Goal: Task Accomplishment & Management: Manage account settings

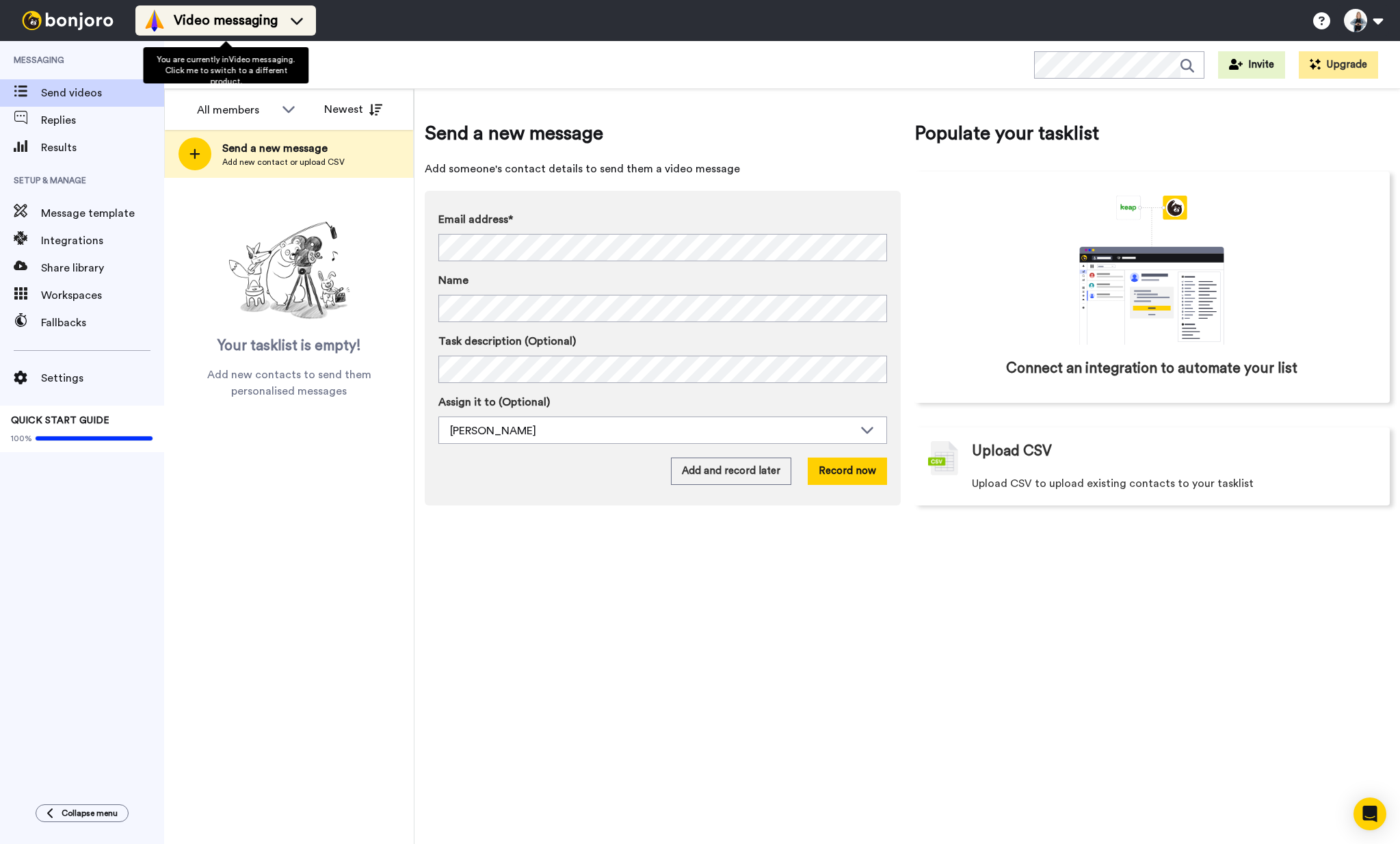
click at [225, 25] on span "Video messaging" at bounding box center [225, 21] width 104 height 19
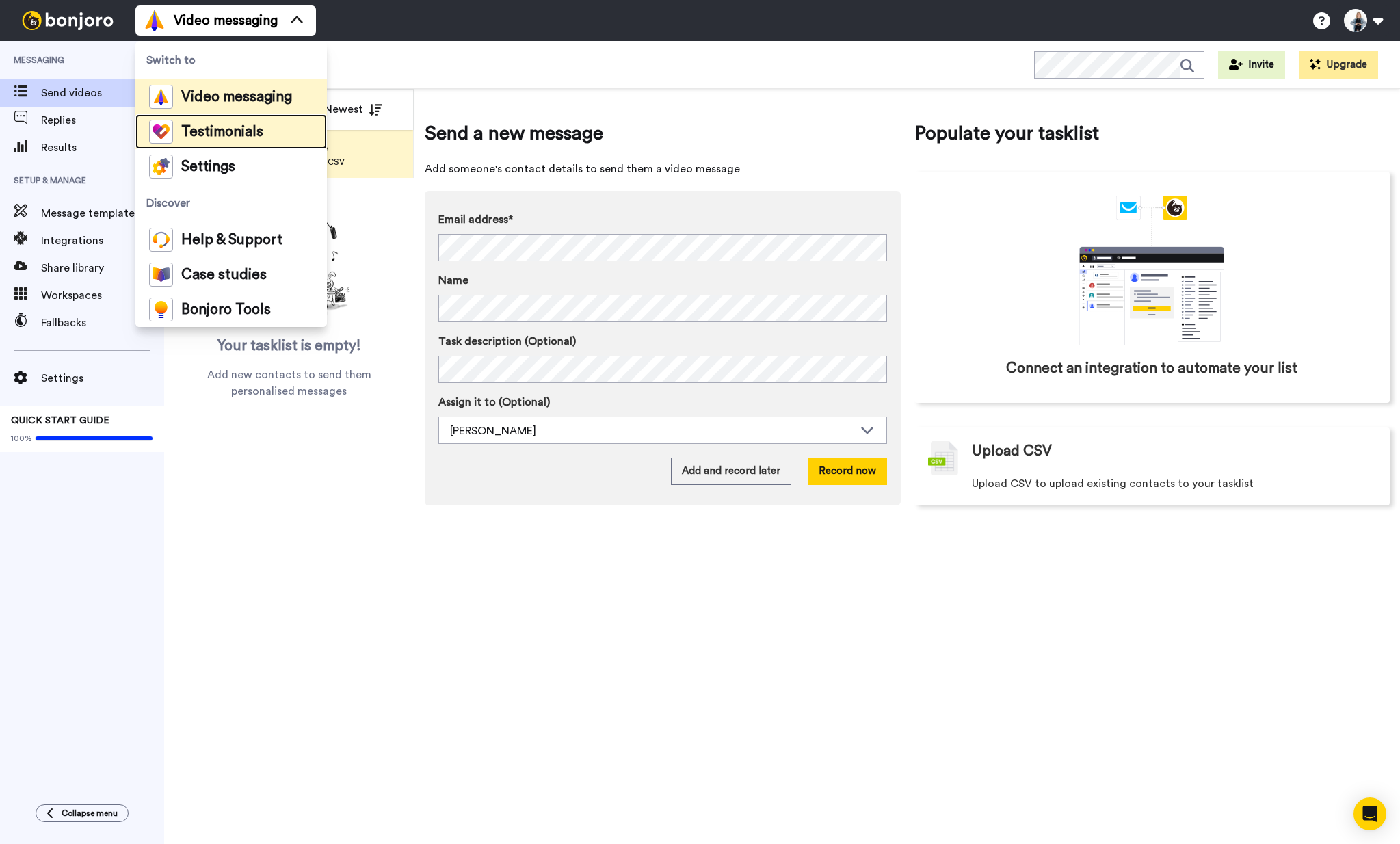
click at [241, 125] on span "Testimonials" at bounding box center [222, 131] width 82 height 14
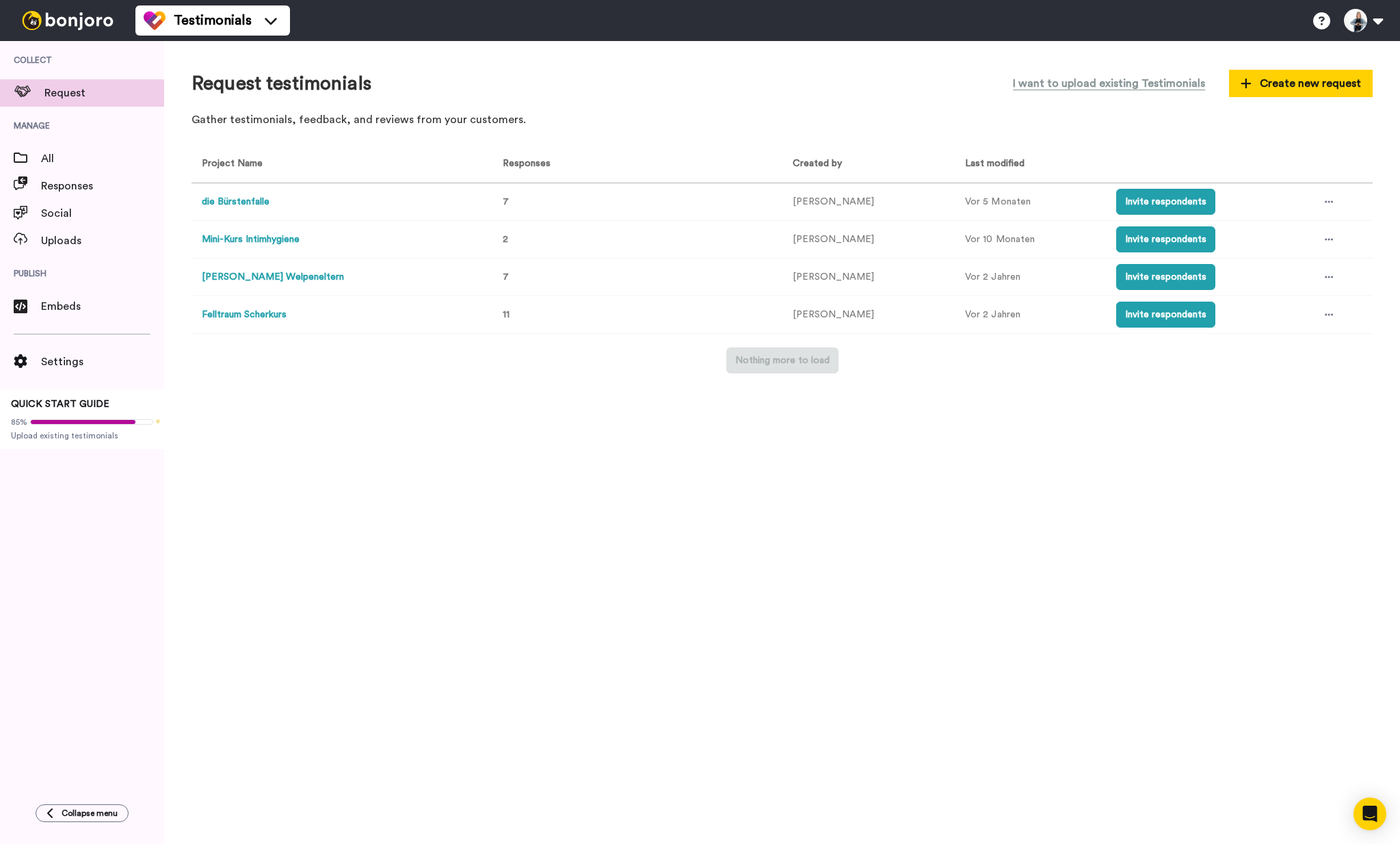
click at [229, 198] on button "die Bürstenfalle" at bounding box center [235, 202] width 68 height 14
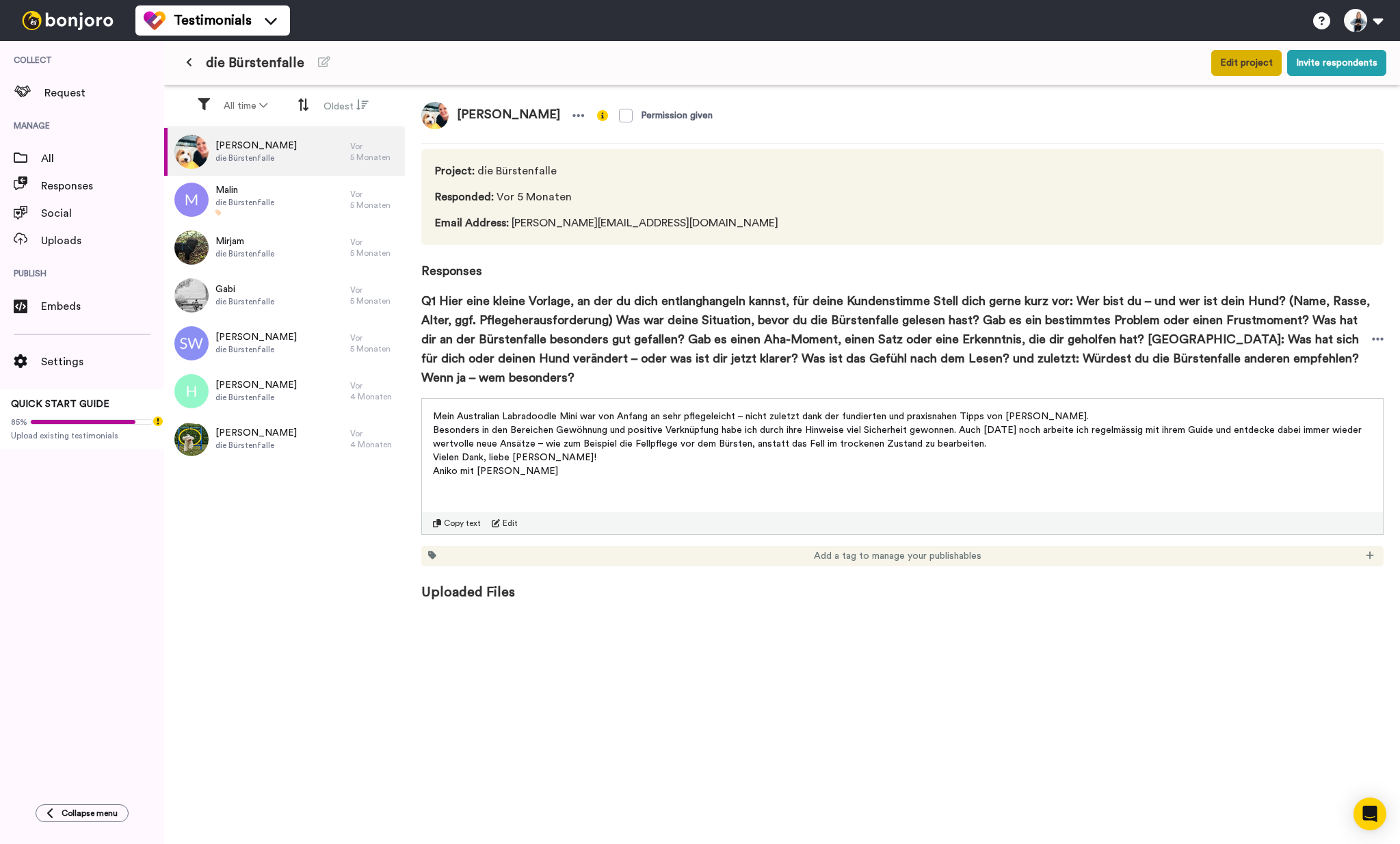
click at [1254, 65] on button "Edit project" at bounding box center [1246, 63] width 70 height 26
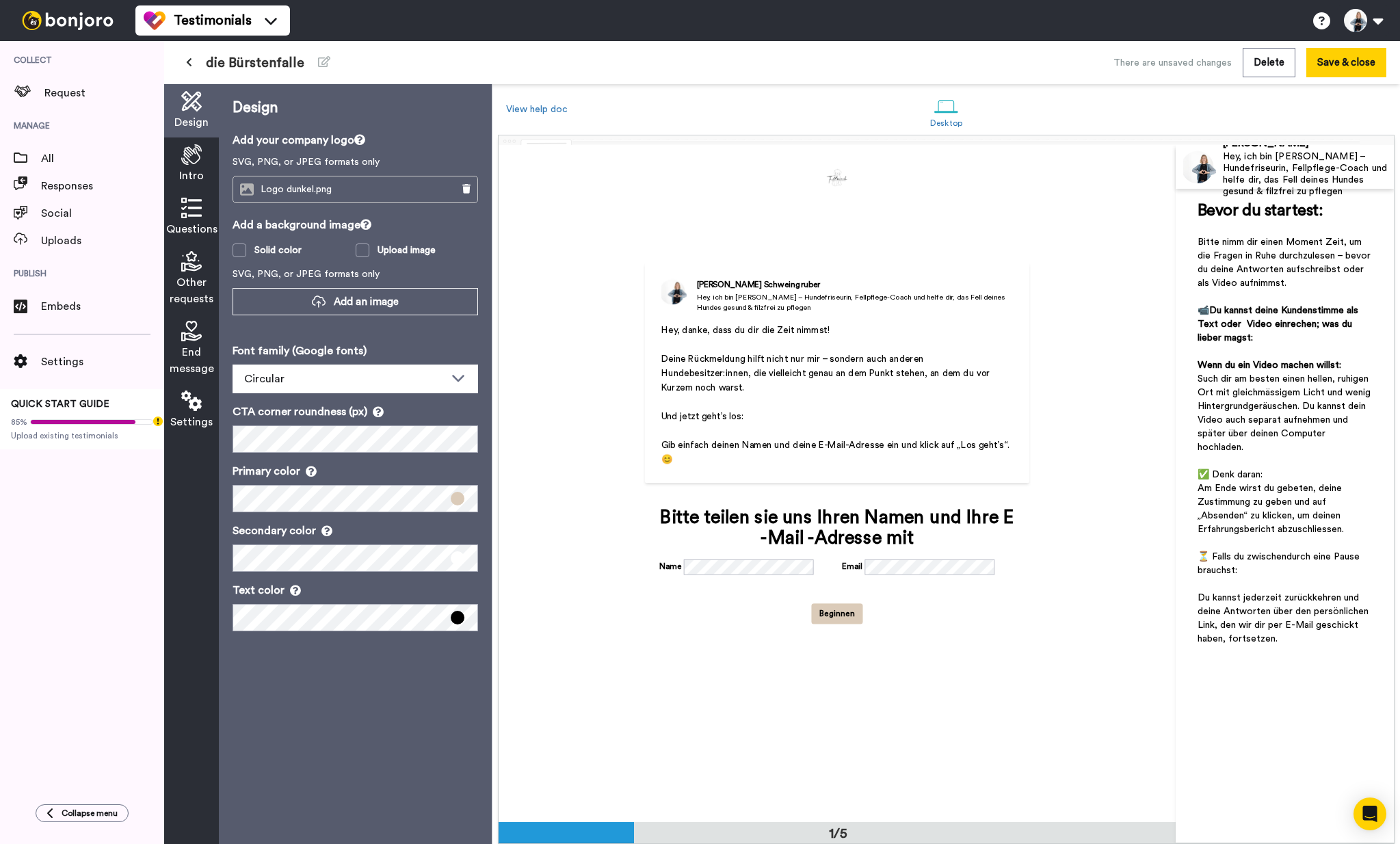
click at [193, 65] on button at bounding box center [189, 63] width 22 height 25
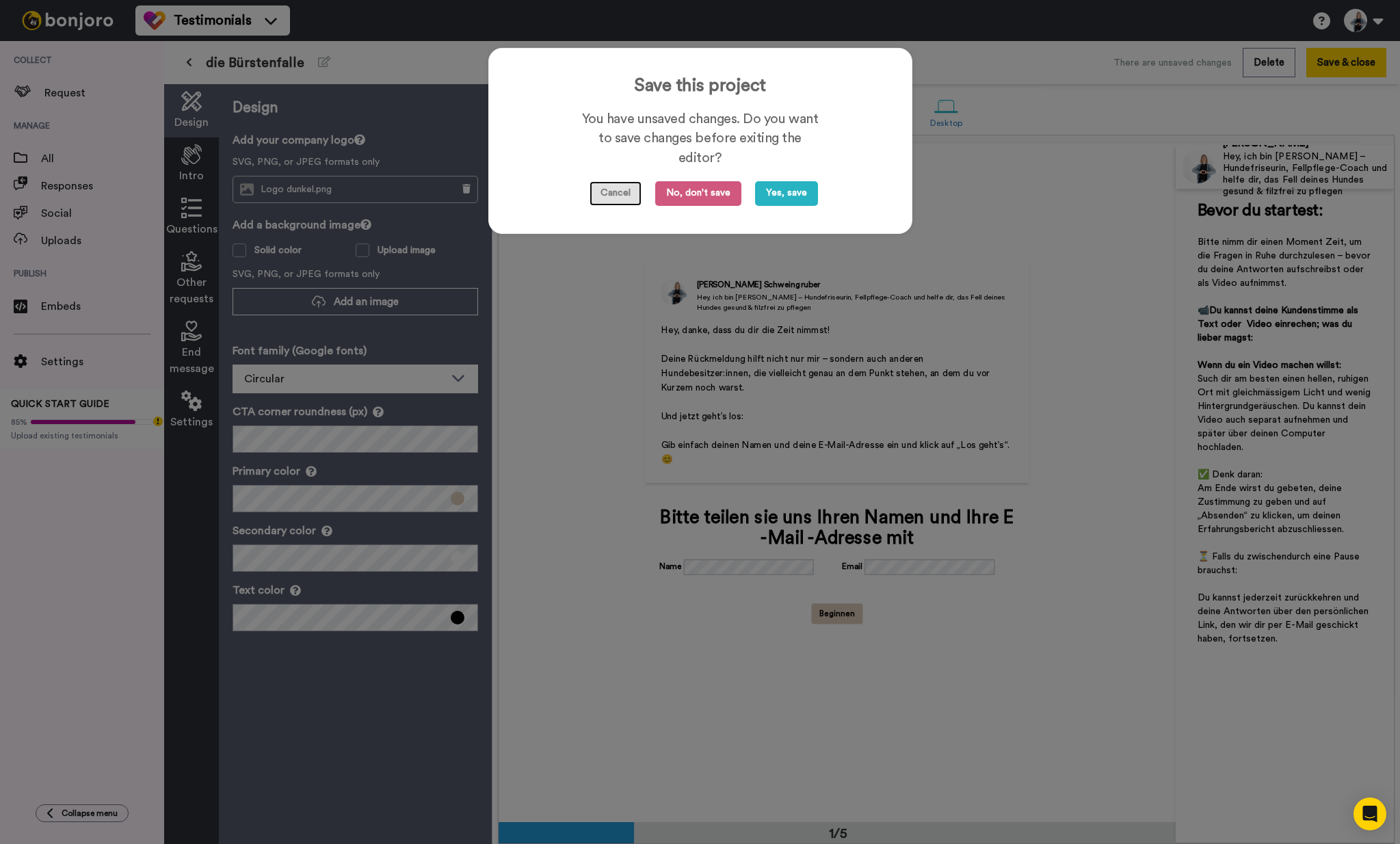
click at [604, 193] on button "Cancel" at bounding box center [615, 193] width 52 height 25
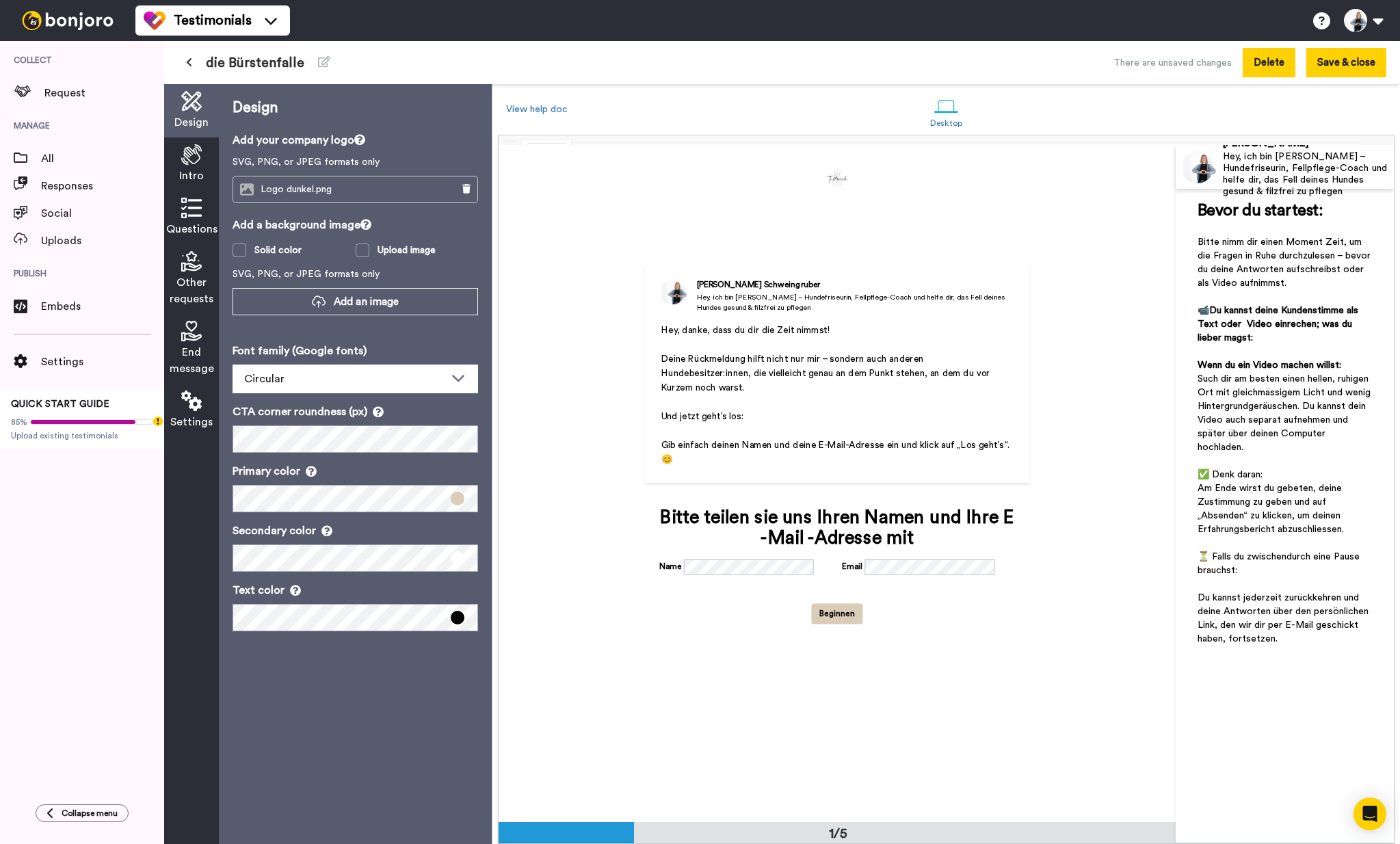
click at [1273, 66] on button "Delete" at bounding box center [1269, 62] width 53 height 29
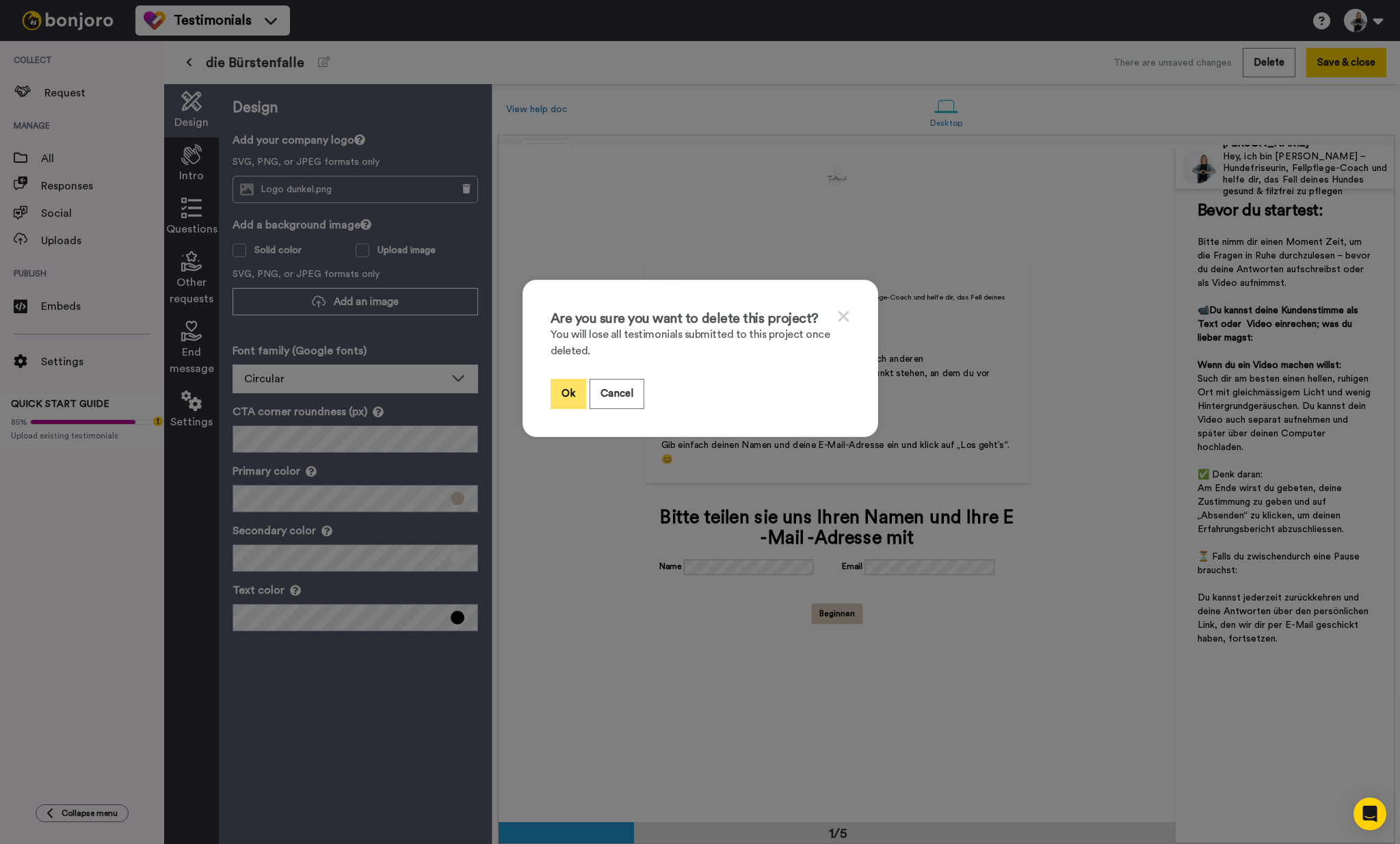
click at [550, 398] on button "Ok" at bounding box center [568, 393] width 36 height 29
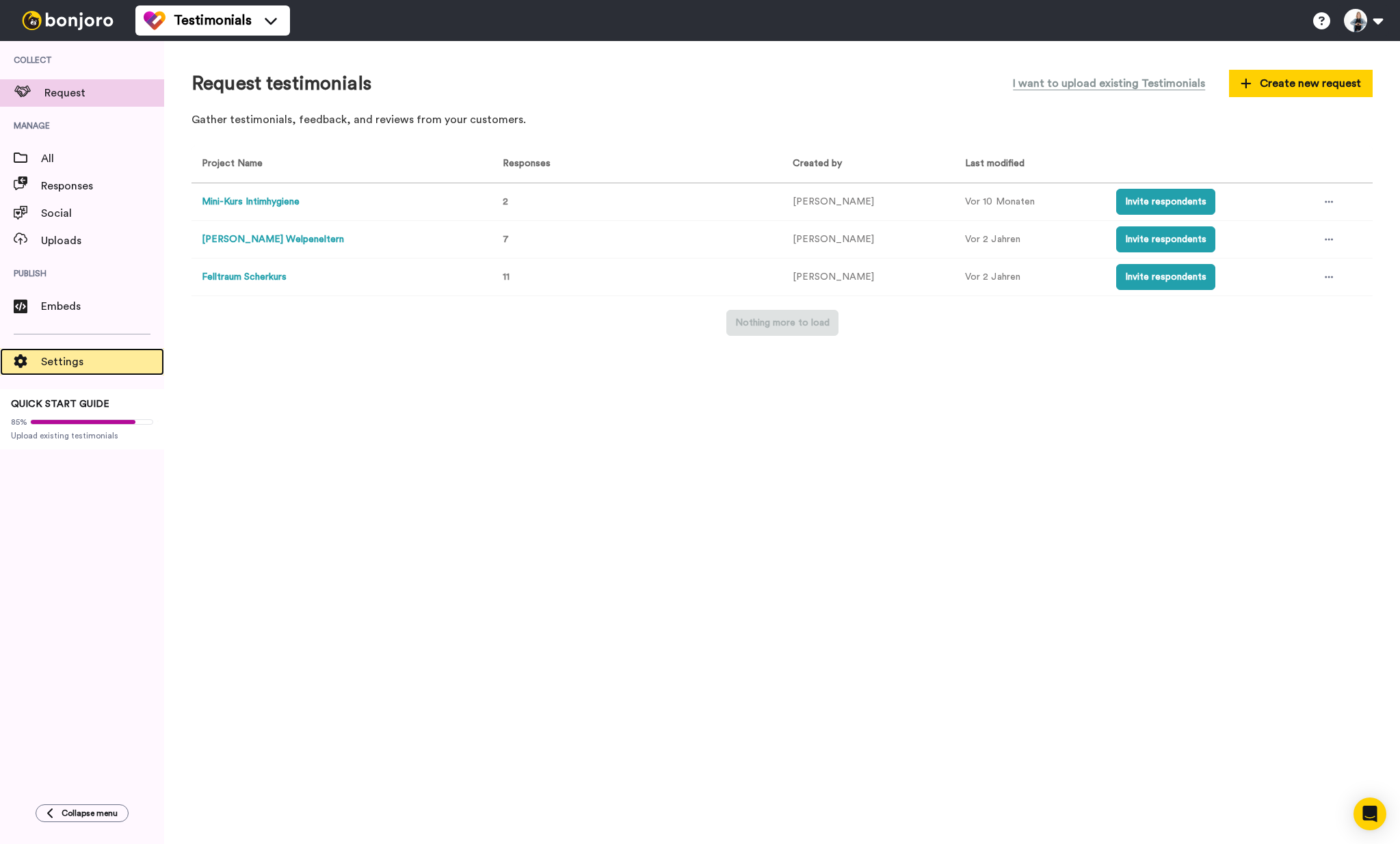
click at [59, 358] on span "Settings" at bounding box center [103, 361] width 123 height 17
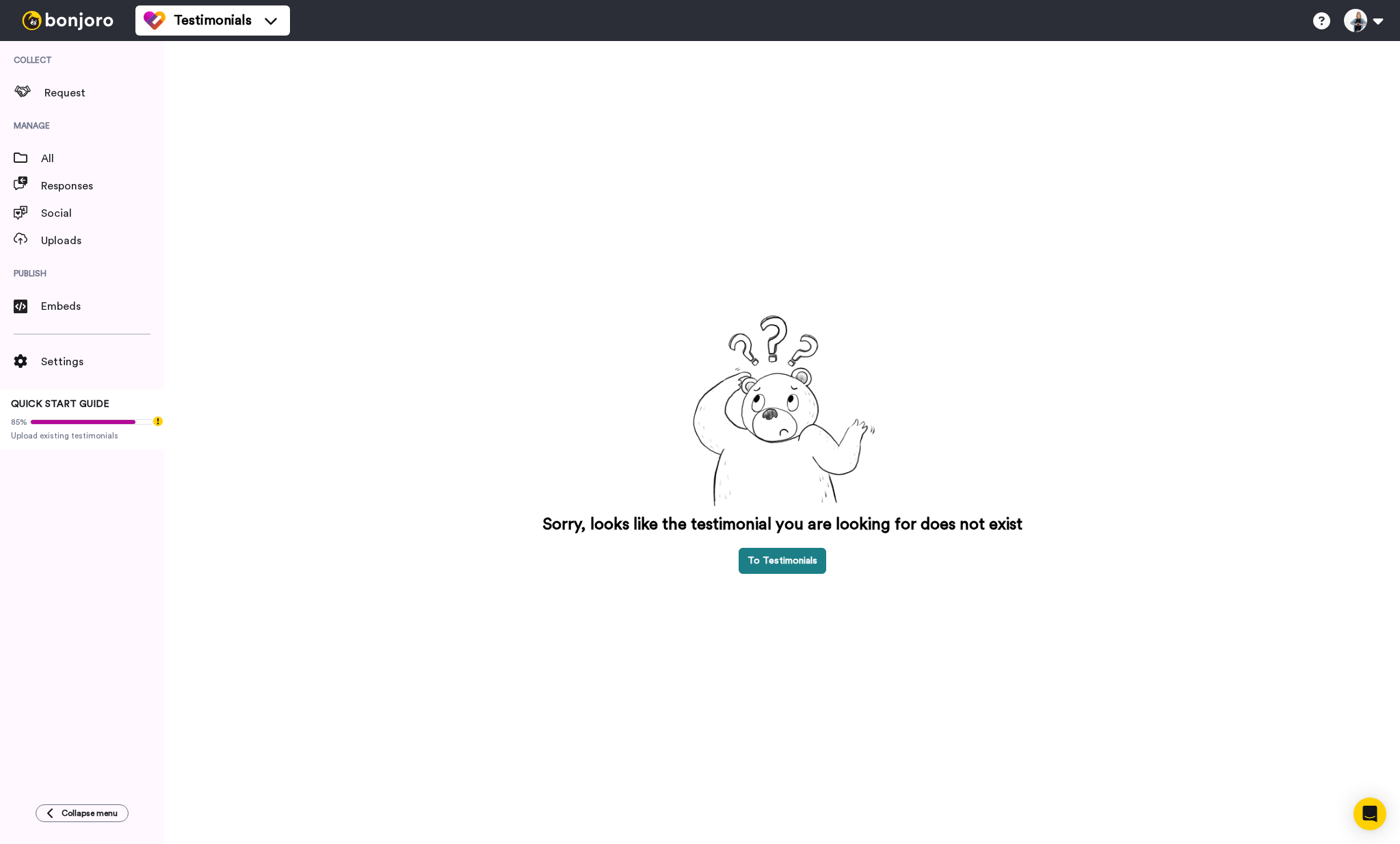
click at [786, 557] on button "To Testimonials" at bounding box center [782, 561] width 88 height 26
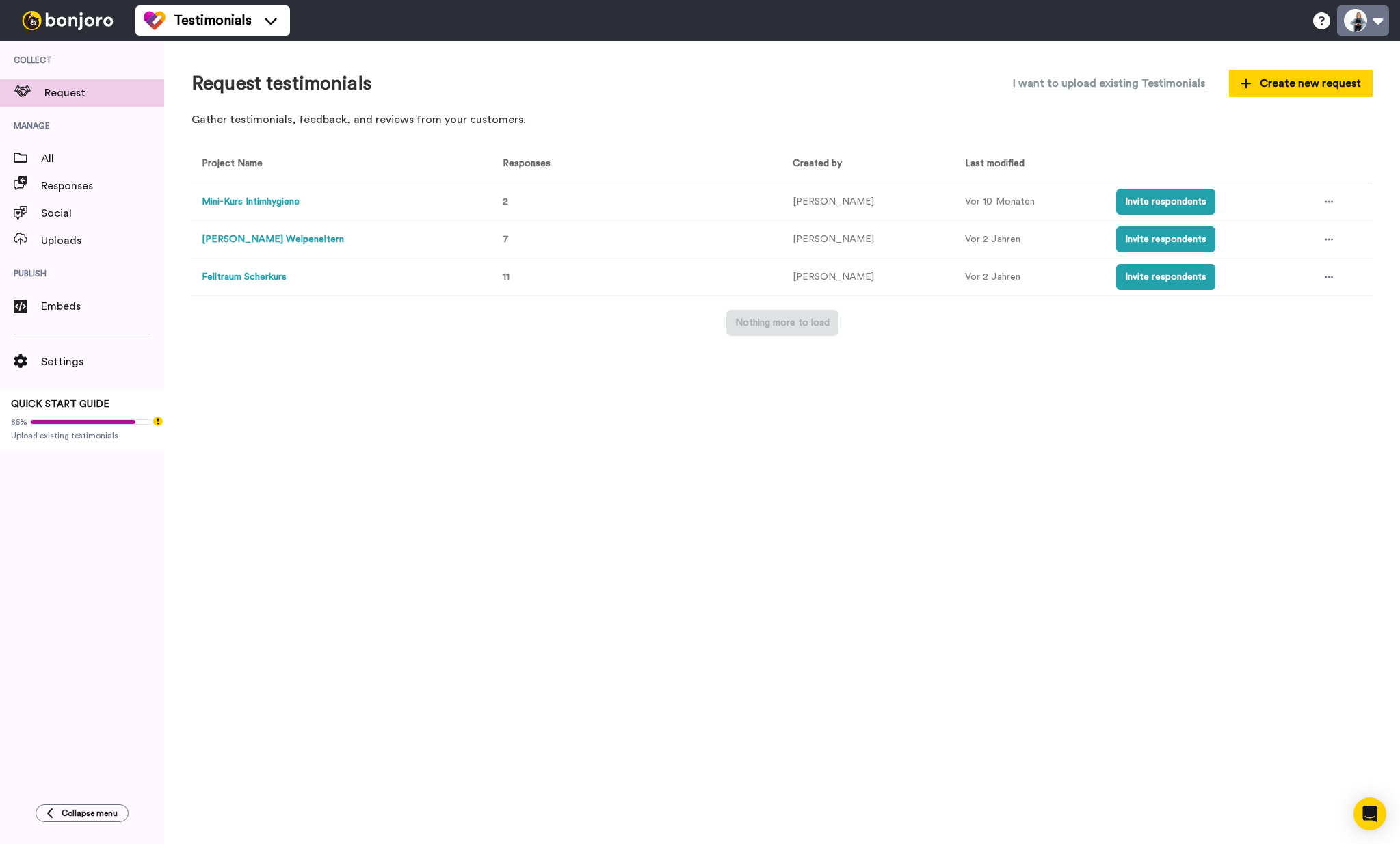
click at [1377, 16] on button at bounding box center [1363, 21] width 52 height 30
click at [54, 208] on span "Social" at bounding box center [103, 213] width 123 height 17
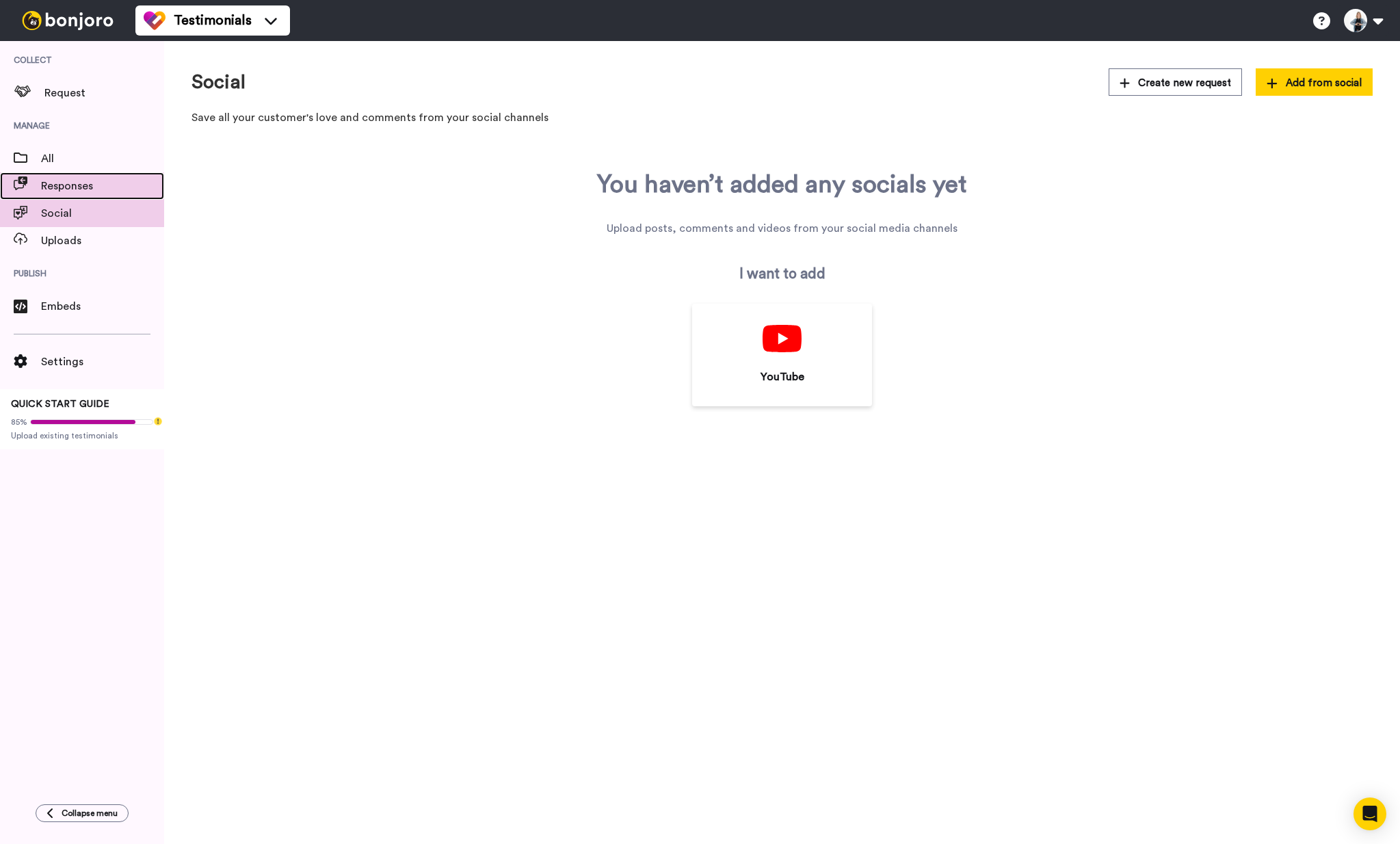
click at [94, 189] on span "Responses" at bounding box center [103, 186] width 123 height 17
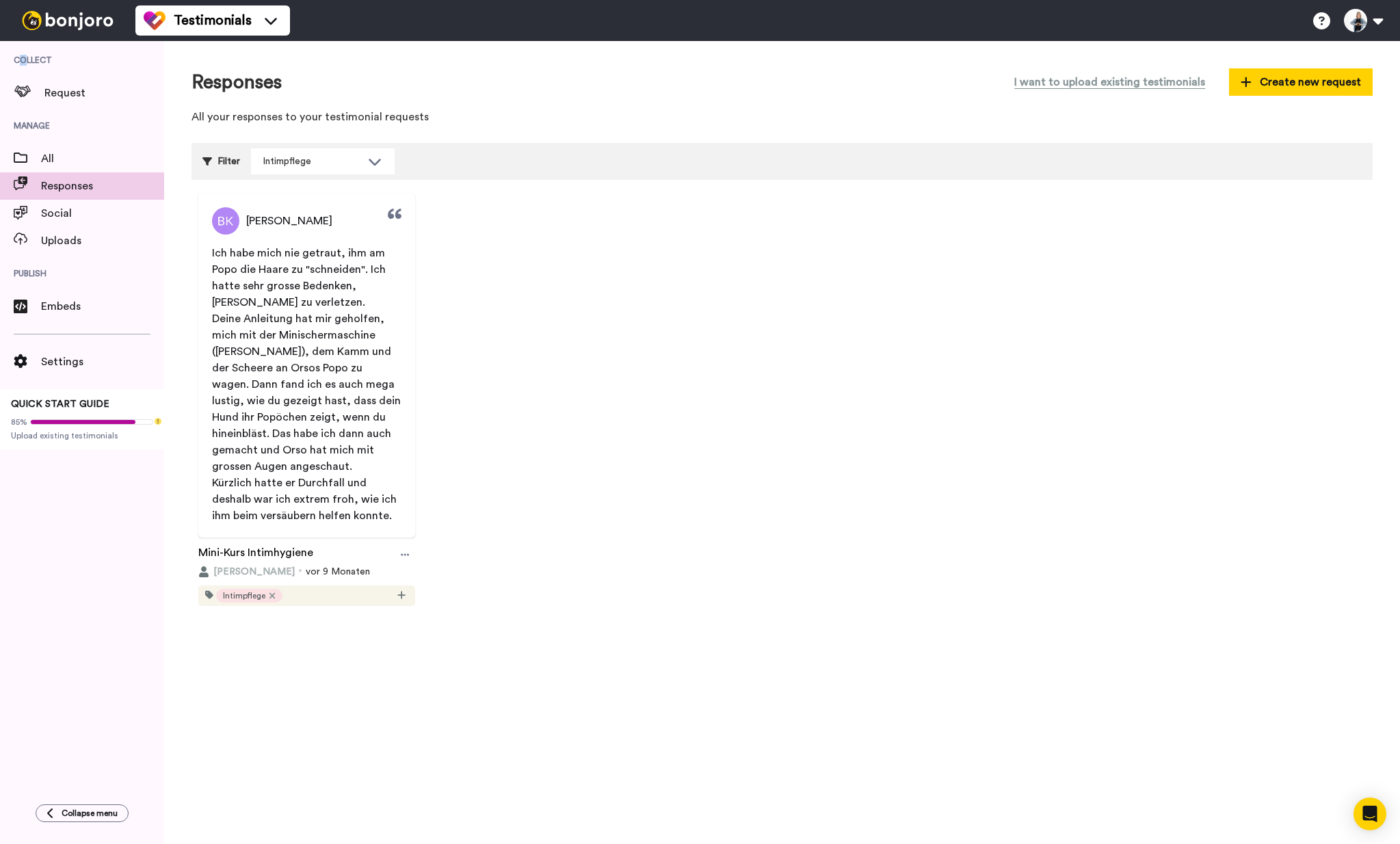
click at [23, 56] on span "Collect" at bounding box center [82, 61] width 164 height 38
click at [276, 25] on icon at bounding box center [270, 20] width 22 height 14
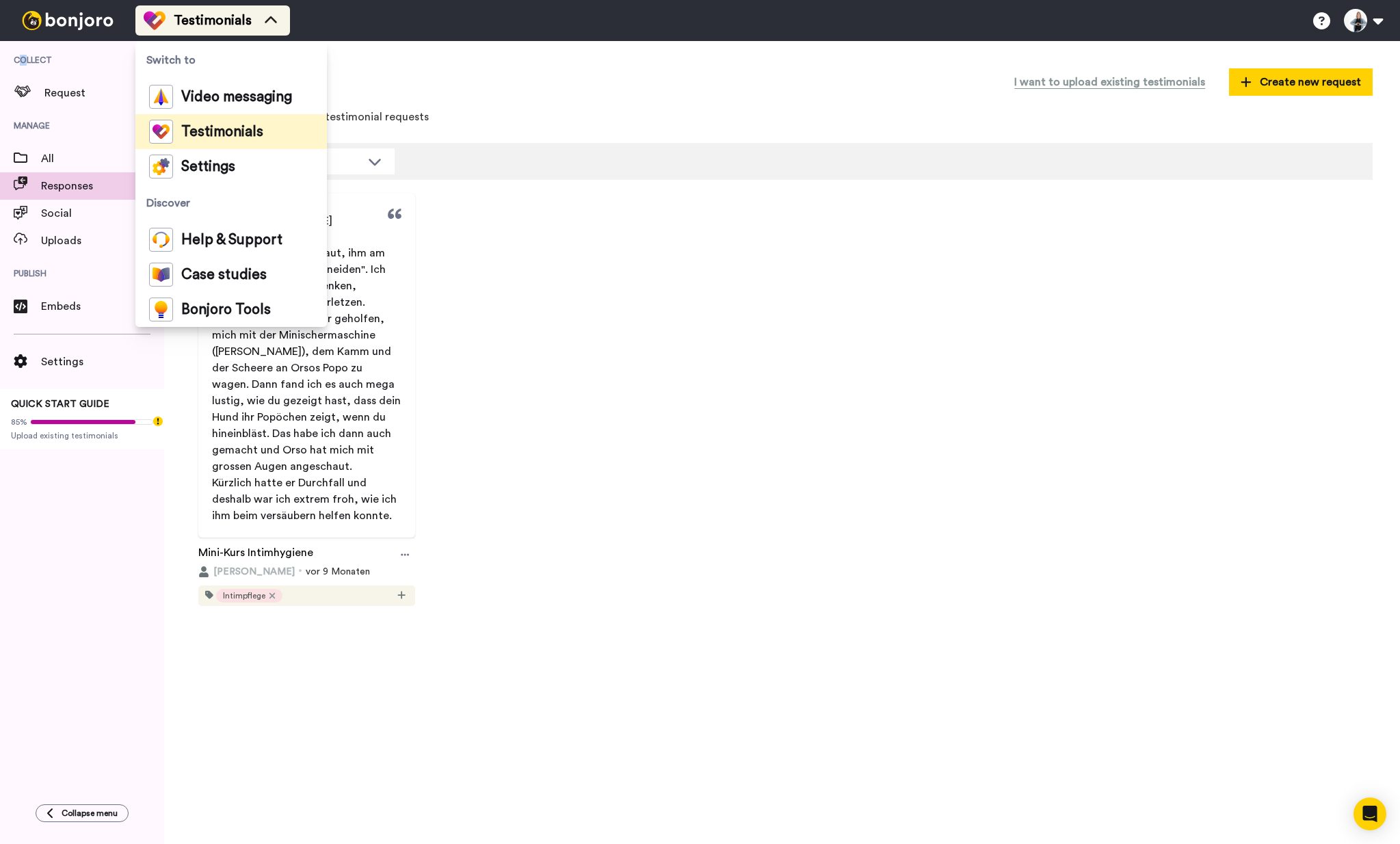
click at [276, 23] on icon at bounding box center [270, 20] width 22 height 14
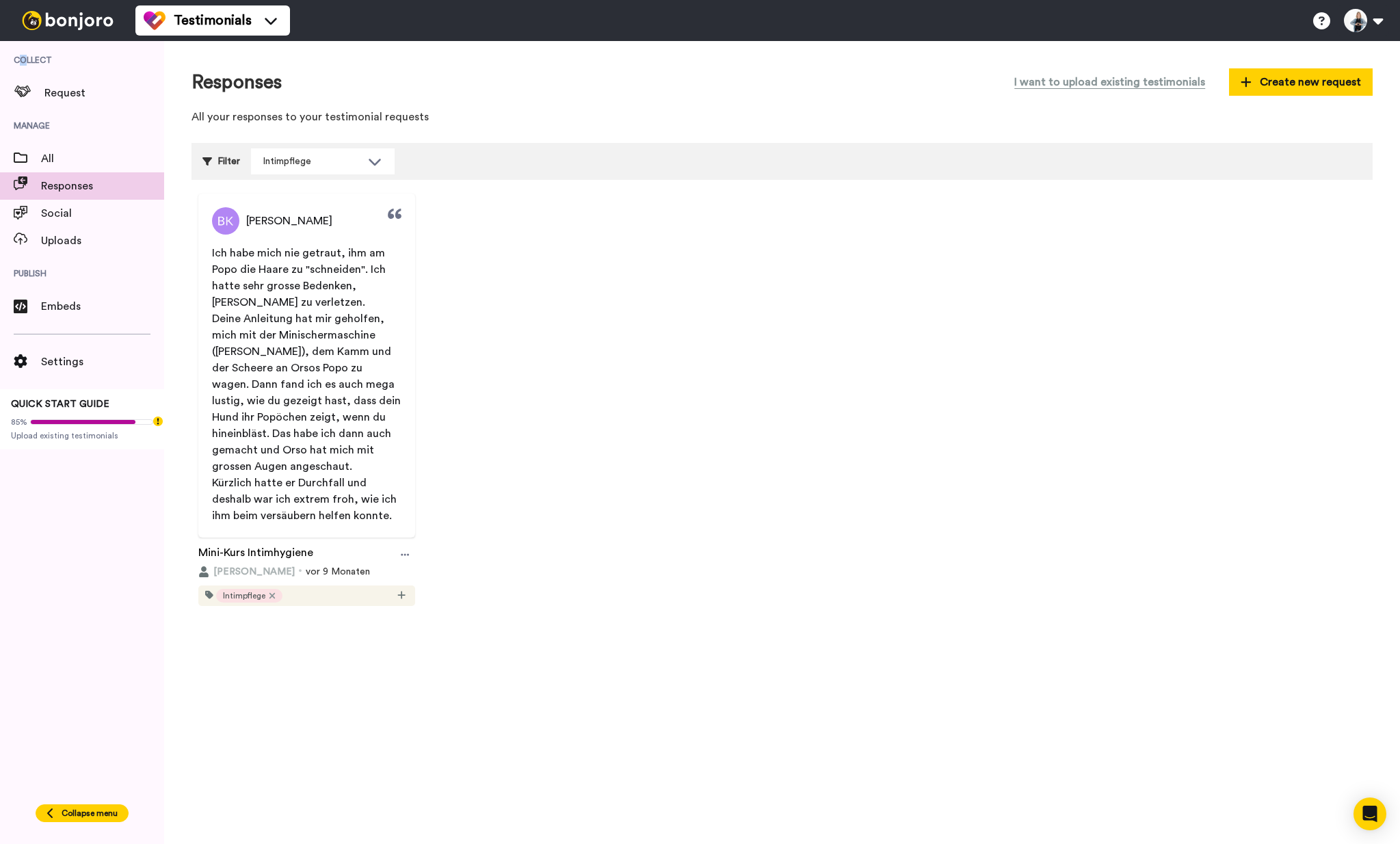
click at [104, 807] on button "Collapse menu" at bounding box center [82, 813] width 93 height 18
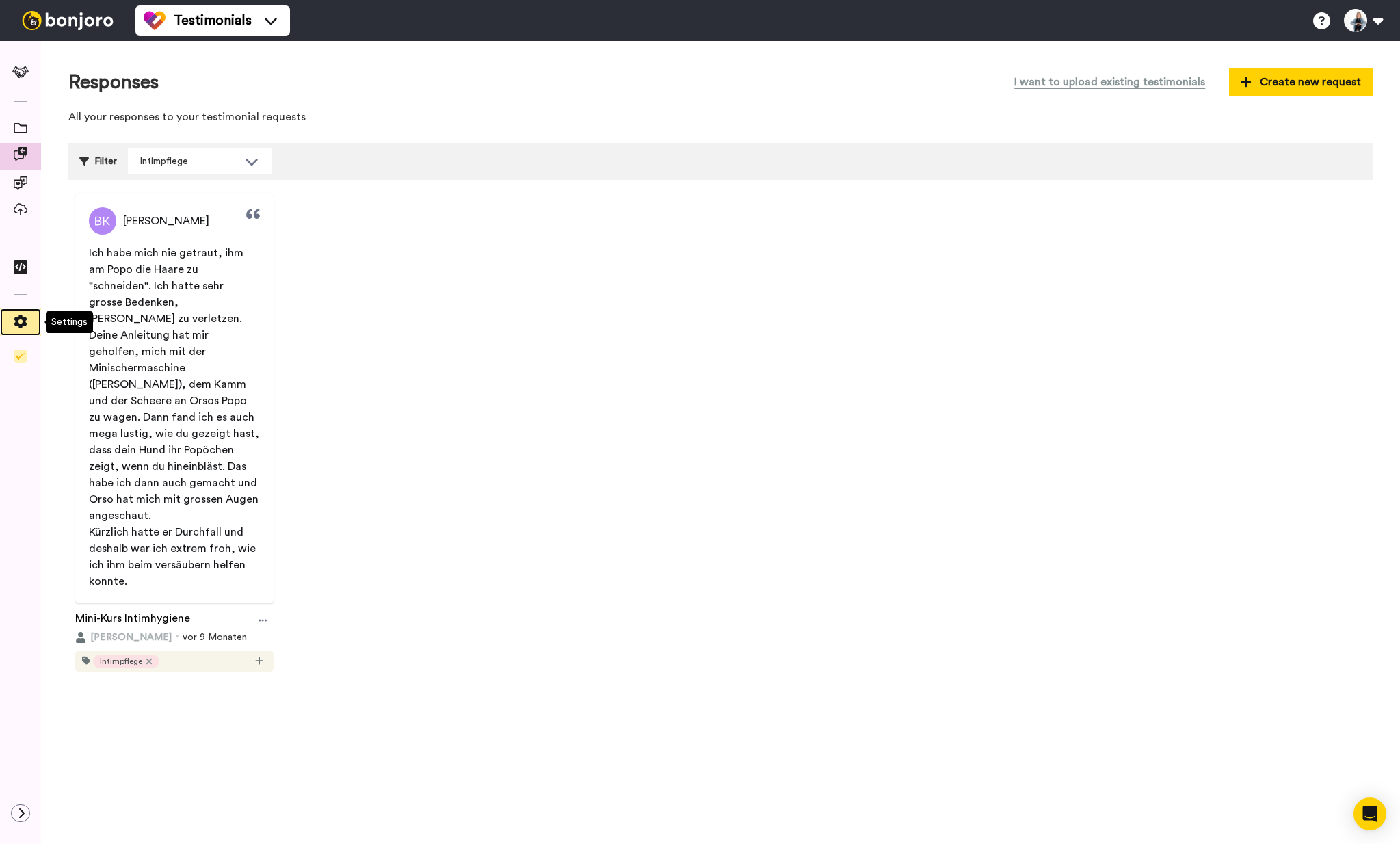
click at [14, 330] on div at bounding box center [21, 322] width 41 height 19
click at [22, 318] on icon at bounding box center [21, 321] width 13 height 14
click at [31, 323] on span at bounding box center [21, 322] width 41 height 14
click at [29, 355] on link at bounding box center [21, 356] width 41 height 14
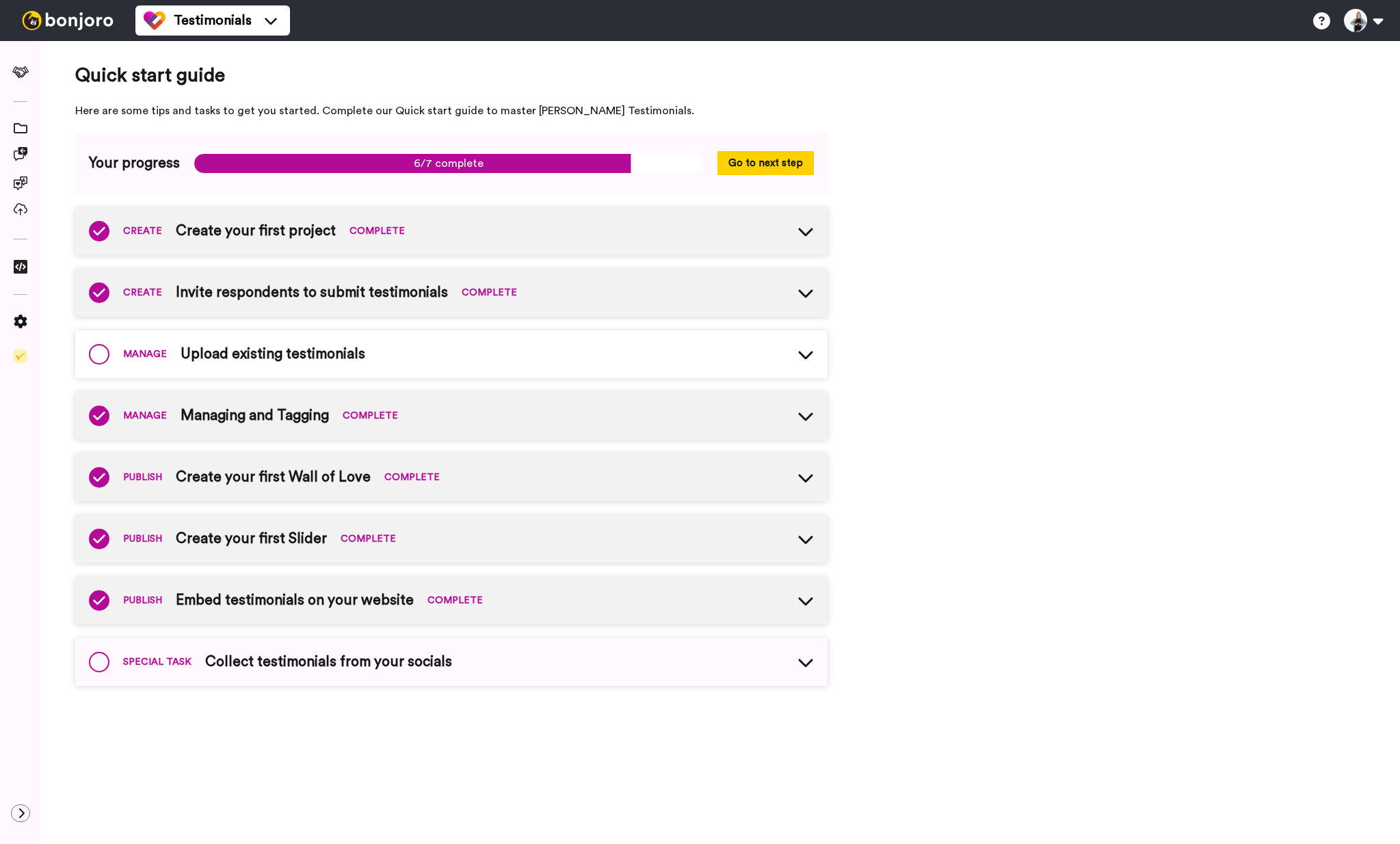
click at [18, 826] on div at bounding box center [21, 443] width 41 height 803
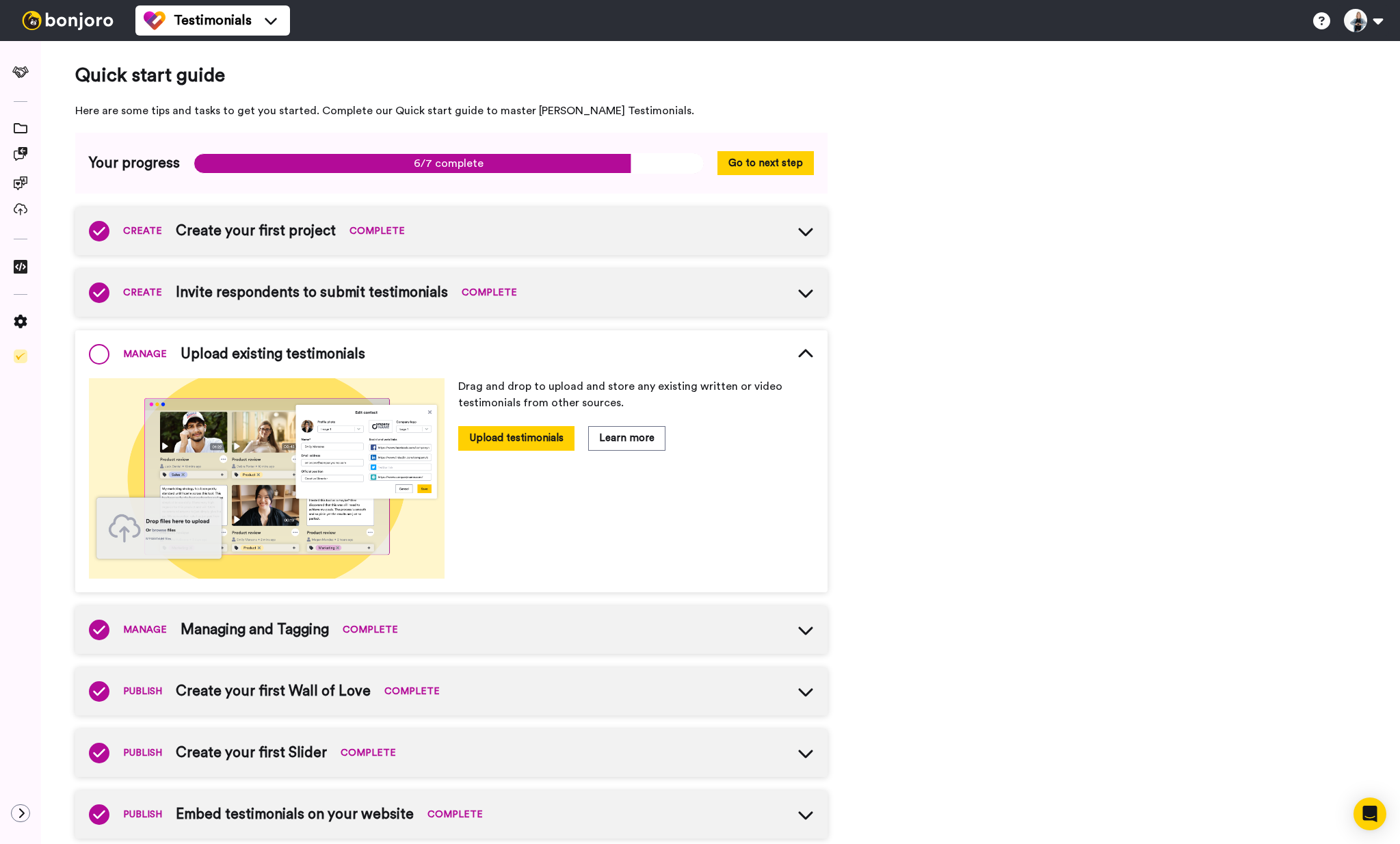
scroll to position [19, 0]
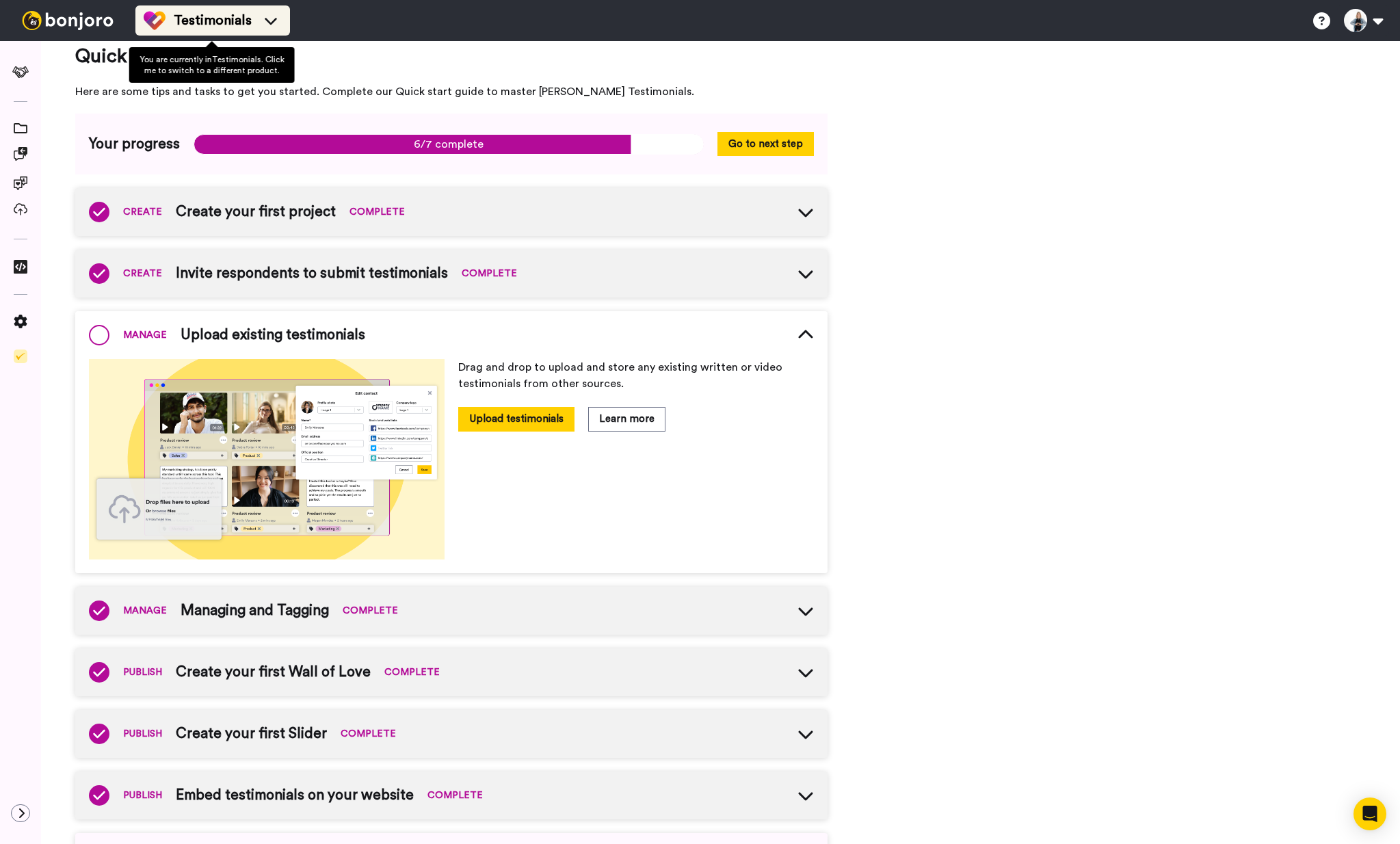
click at [232, 14] on span "Testimonials" at bounding box center [213, 21] width 78 height 19
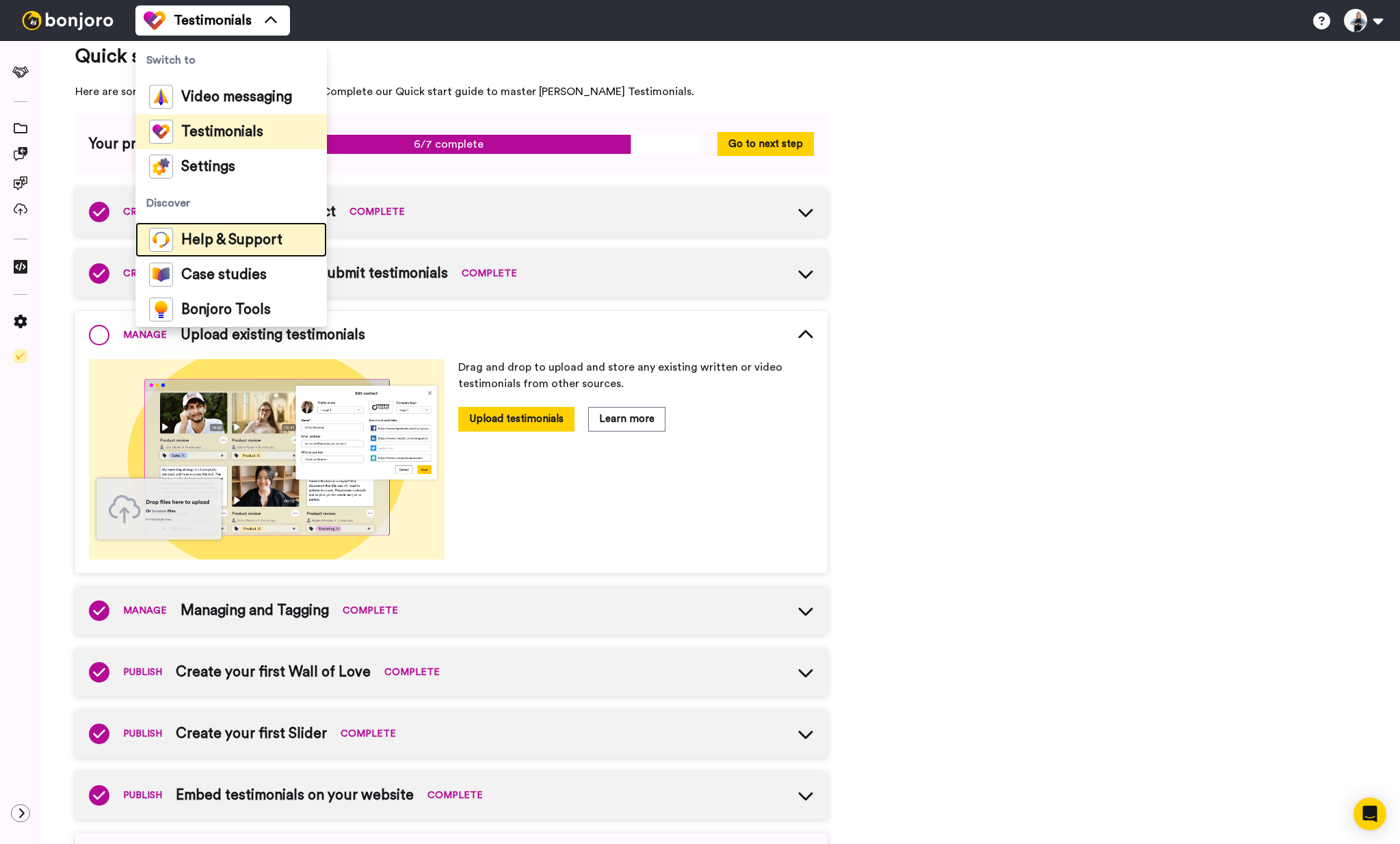
click at [237, 238] on span "Help & Support" at bounding box center [232, 240] width 101 height 14
click at [230, 236] on span "Help & Support" at bounding box center [232, 240] width 101 height 14
click at [29, 127] on span at bounding box center [21, 129] width 41 height 14
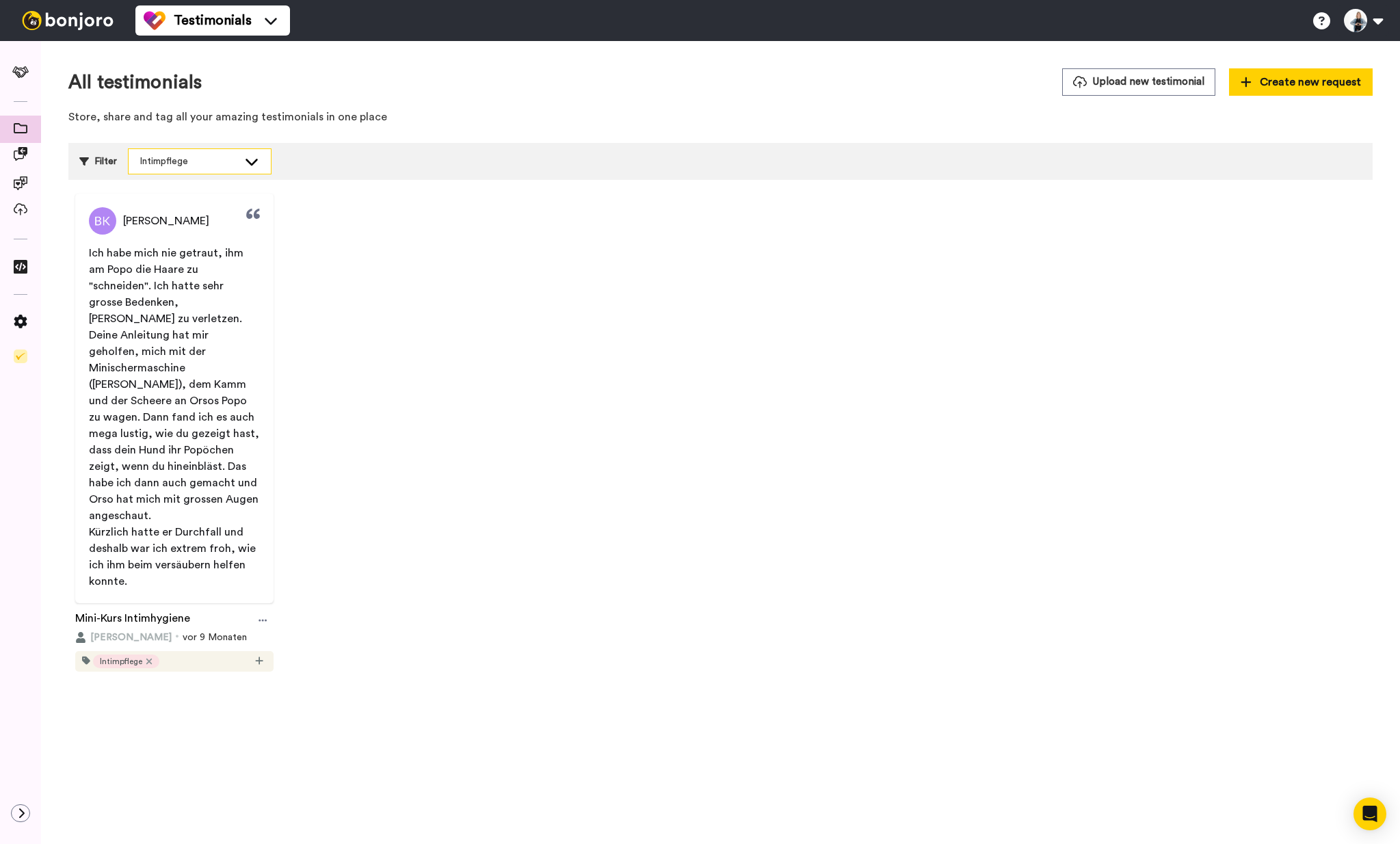
click at [255, 162] on icon at bounding box center [252, 161] width 17 height 14
click at [189, 240] on span "Fellpflegekurs" at bounding box center [188, 236] width 76 height 14
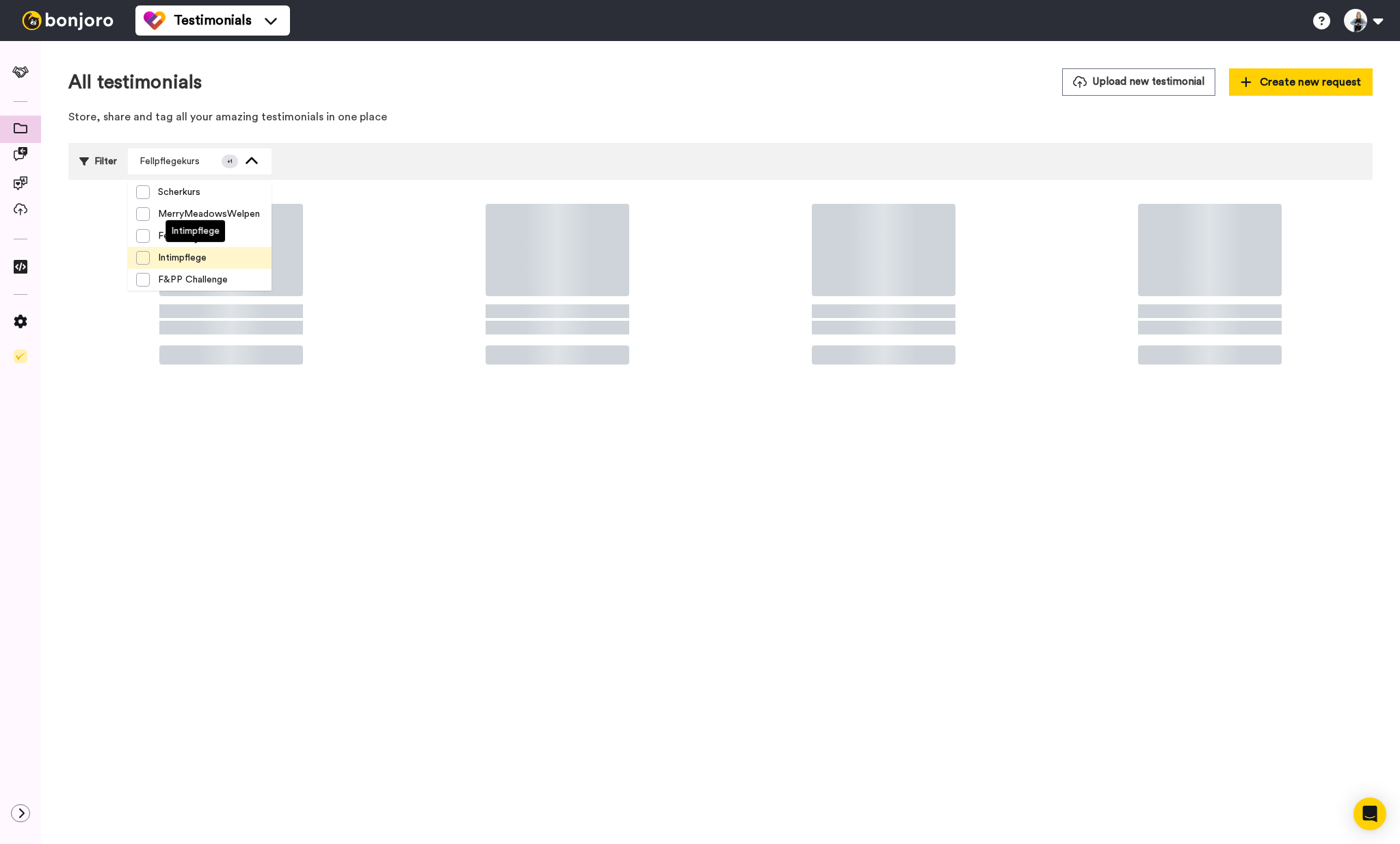
click at [180, 255] on span "Intimpflege" at bounding box center [182, 257] width 65 height 14
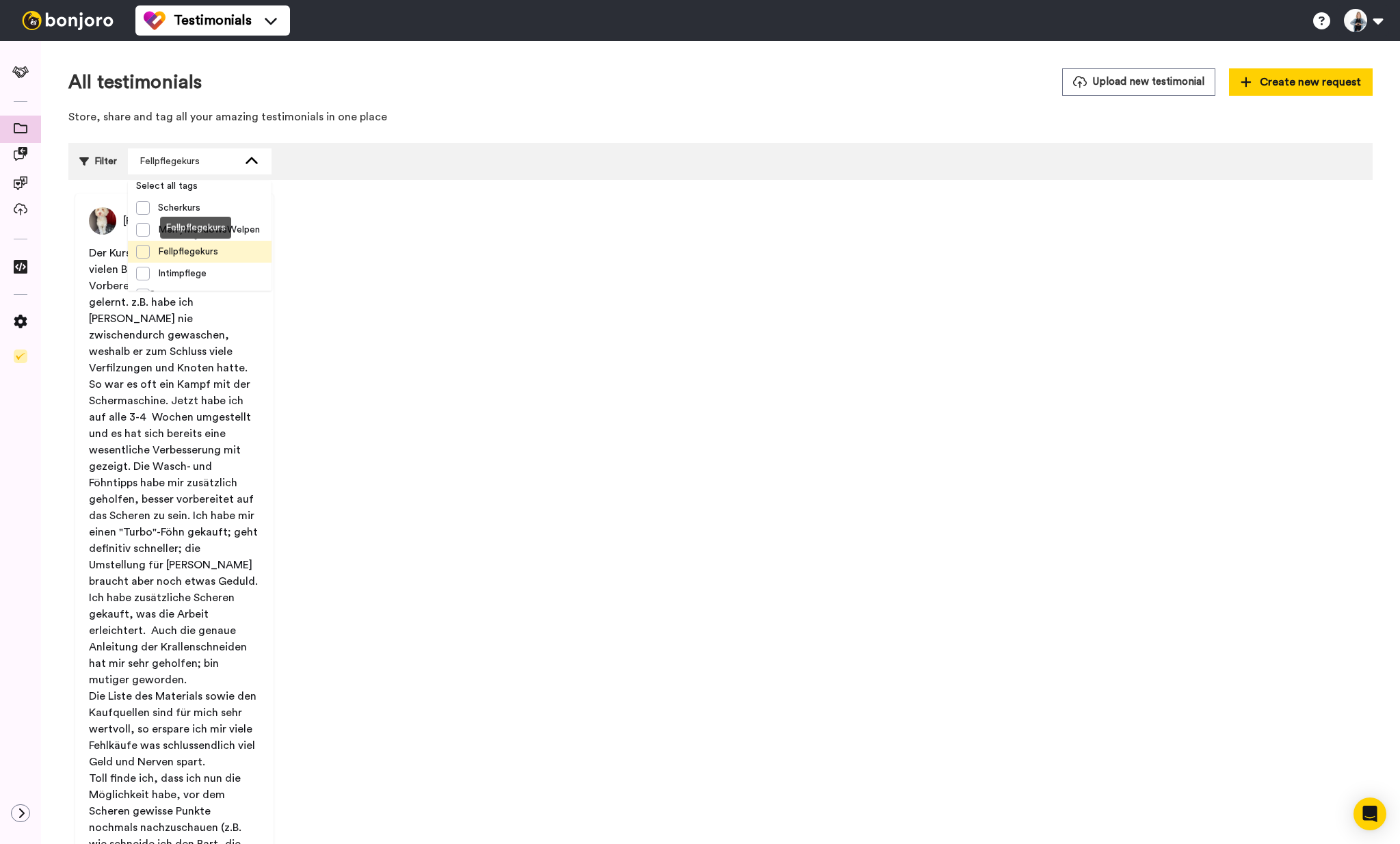
scroll to position [0, 0]
click at [22, 186] on icon at bounding box center [20, 183] width 14 height 14
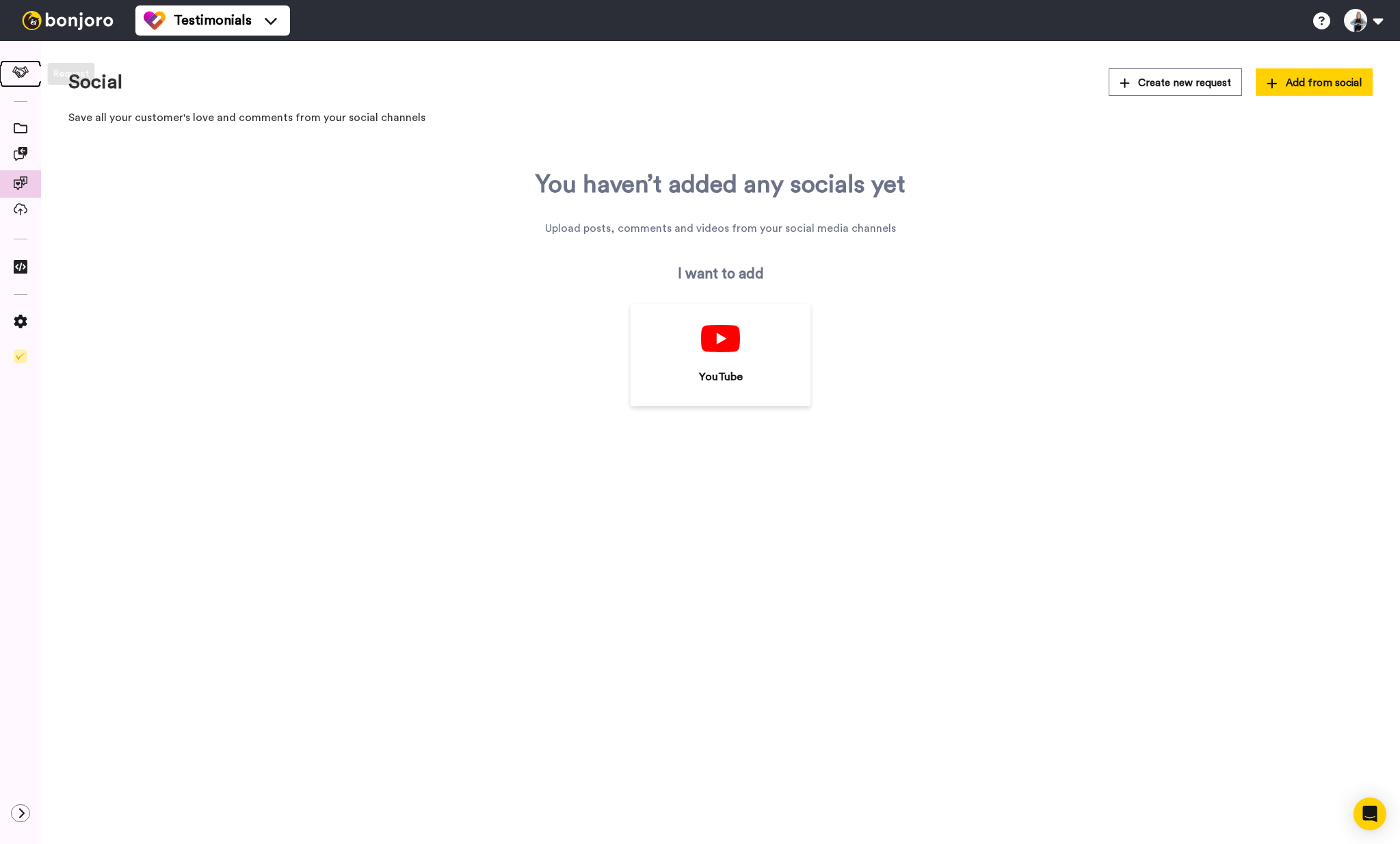
click at [22, 67] on icon at bounding box center [20, 72] width 17 height 12
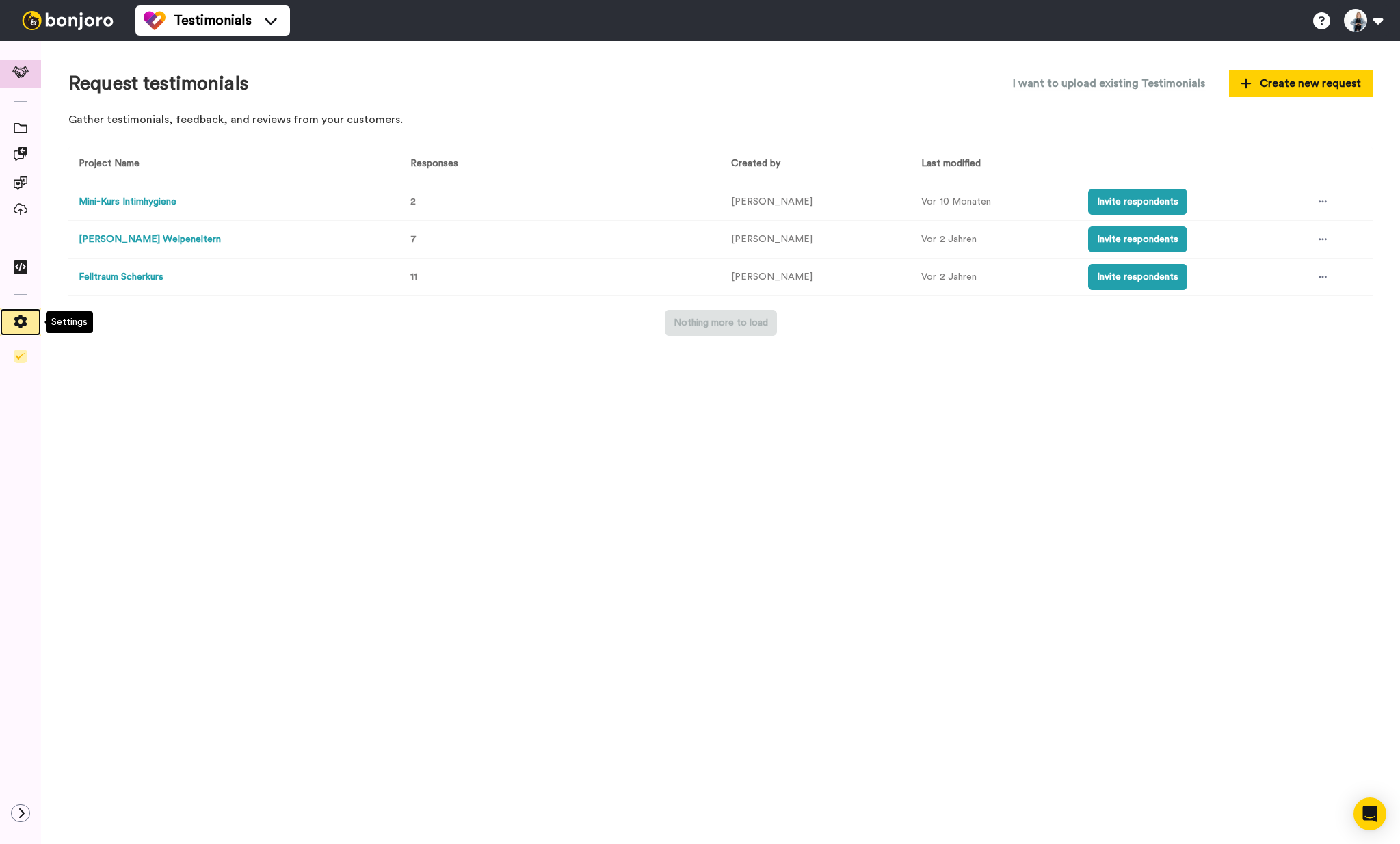
click at [16, 325] on icon at bounding box center [21, 321] width 13 height 14
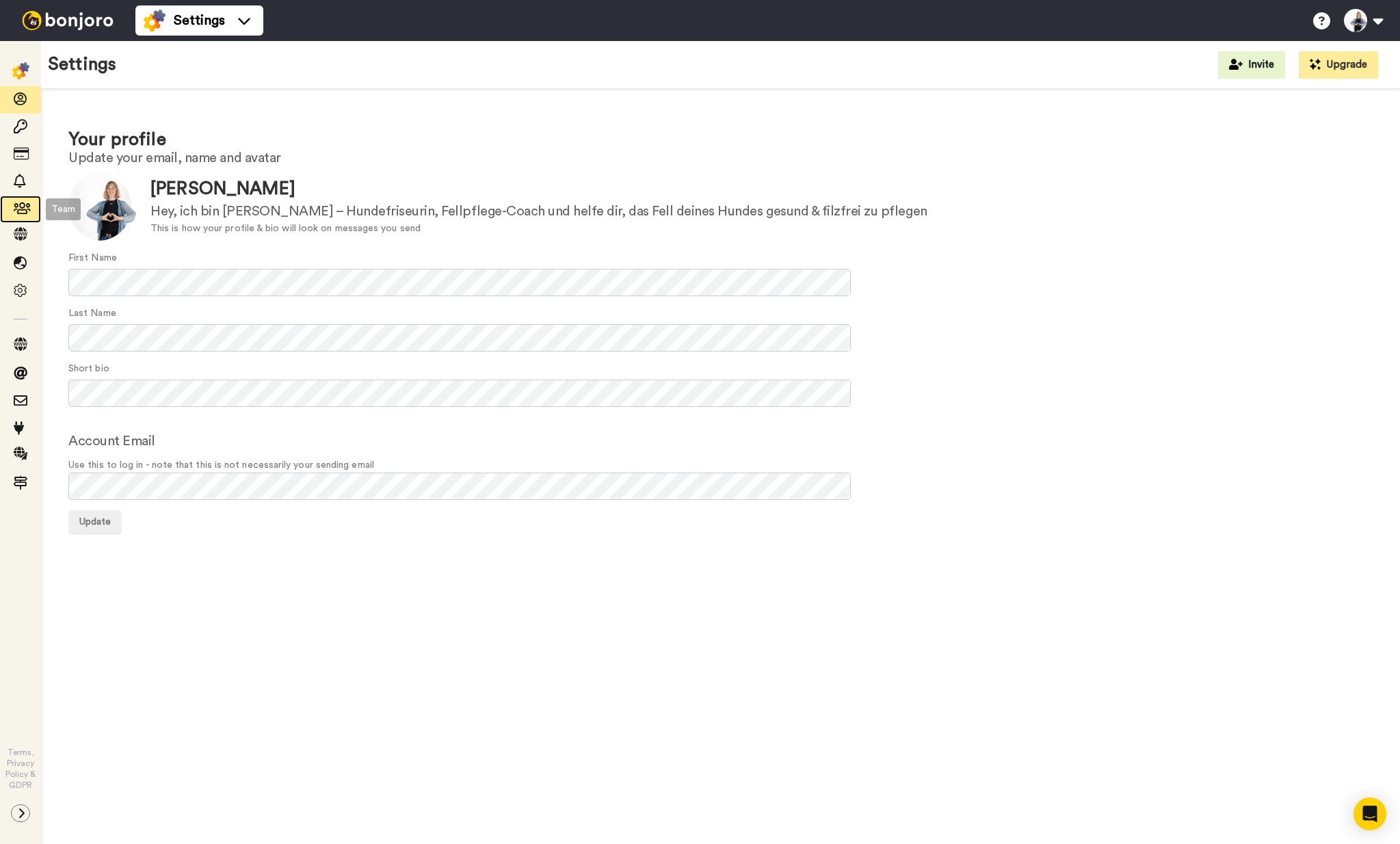
click at [11, 209] on span at bounding box center [21, 209] width 41 height 14
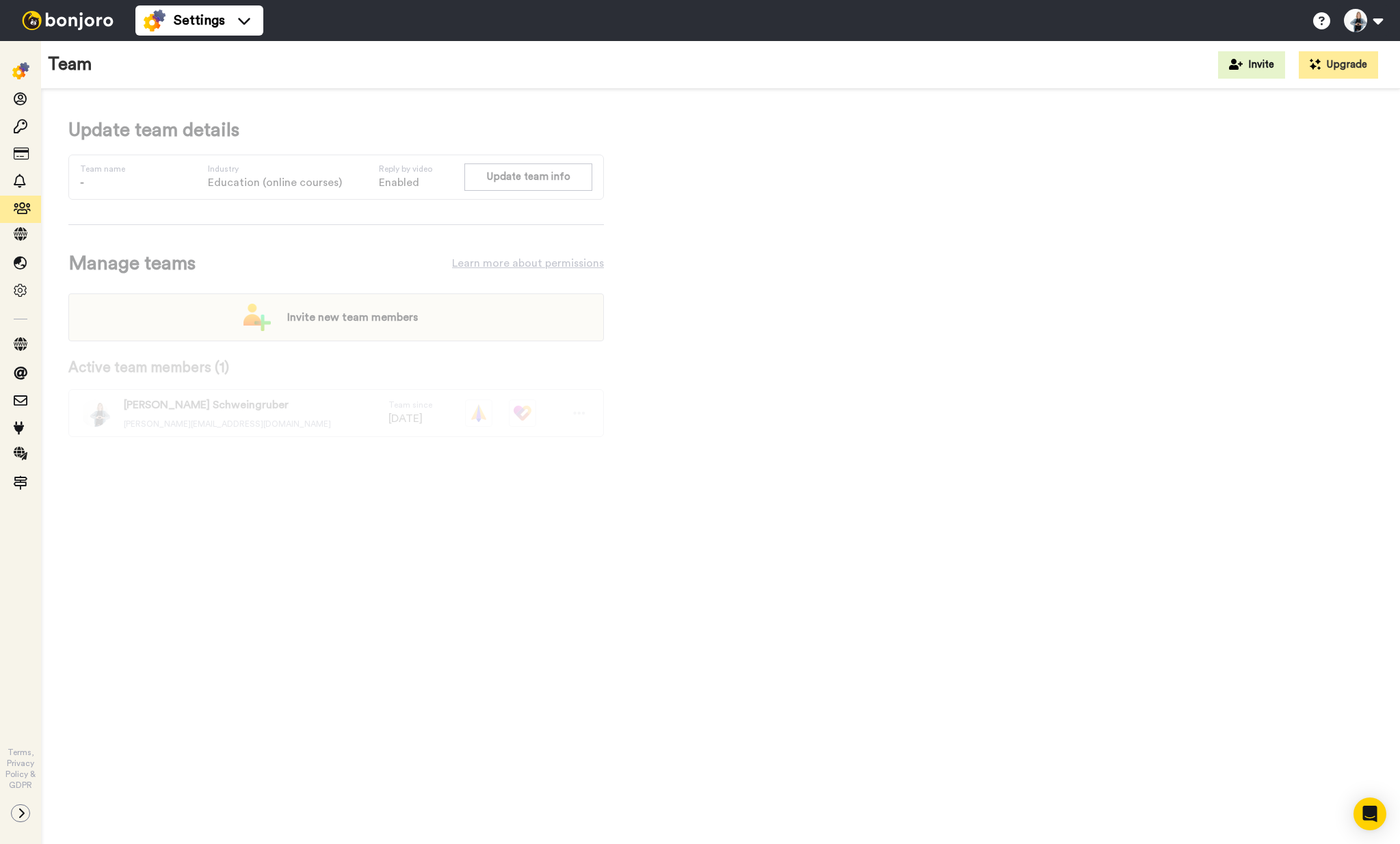
click at [23, 69] on img at bounding box center [20, 70] width 17 height 17
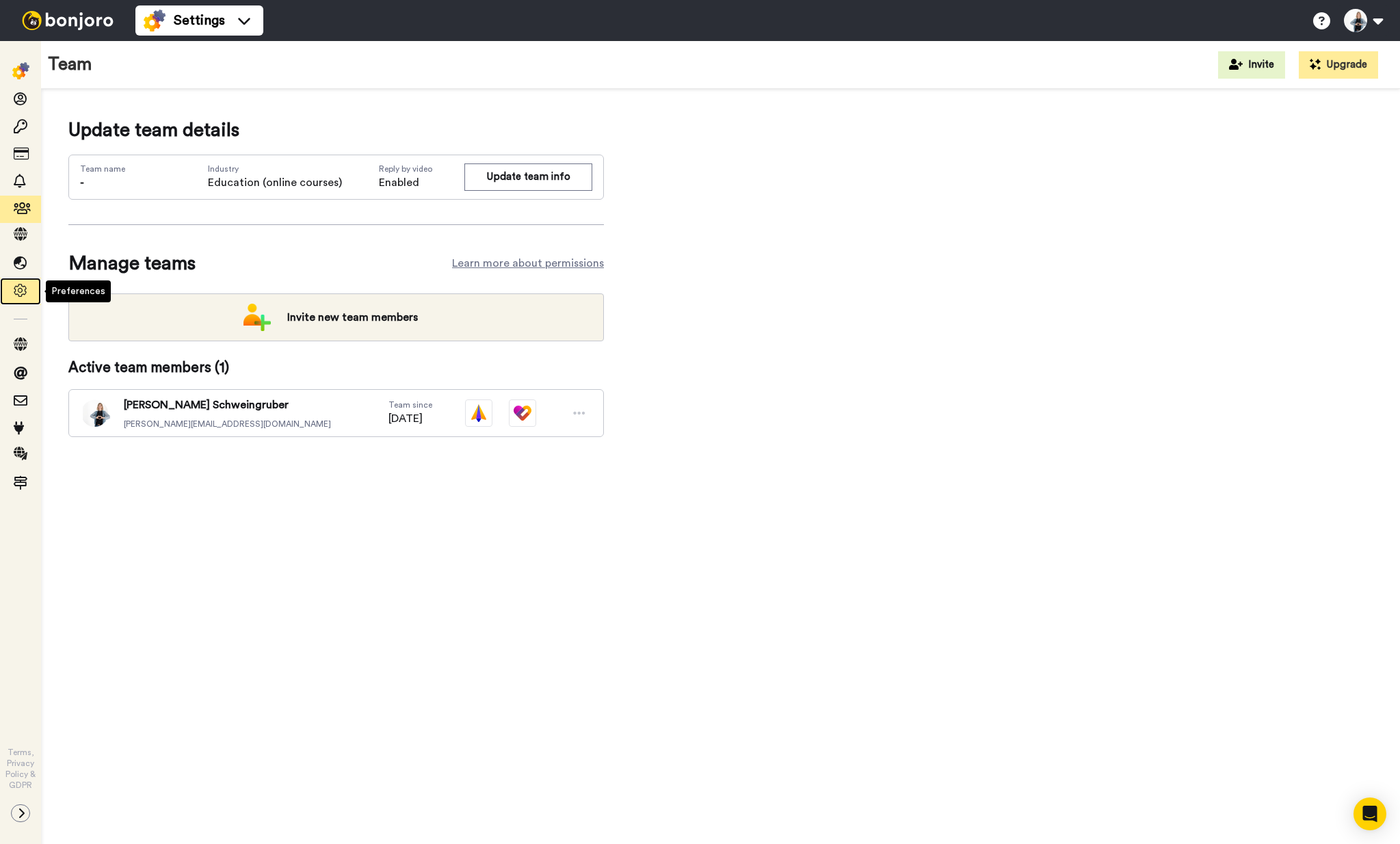
click at [29, 292] on span at bounding box center [21, 291] width 41 height 14
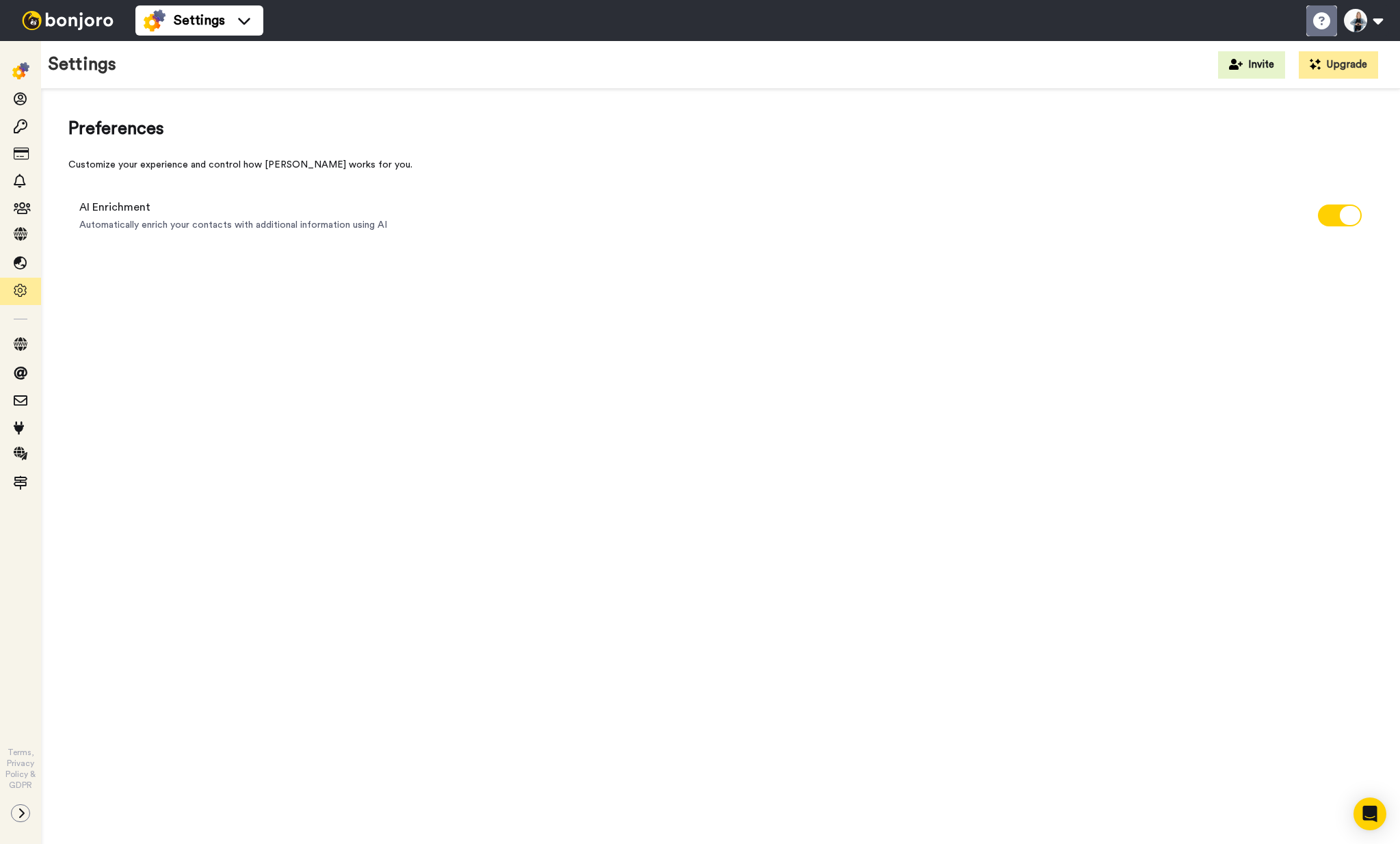
click at [1321, 18] on icon at bounding box center [1321, 20] width 17 height 17
click at [16, 65] on img at bounding box center [20, 70] width 17 height 17
click at [177, 7] on li "Settings" at bounding box center [199, 21] width 128 height 30
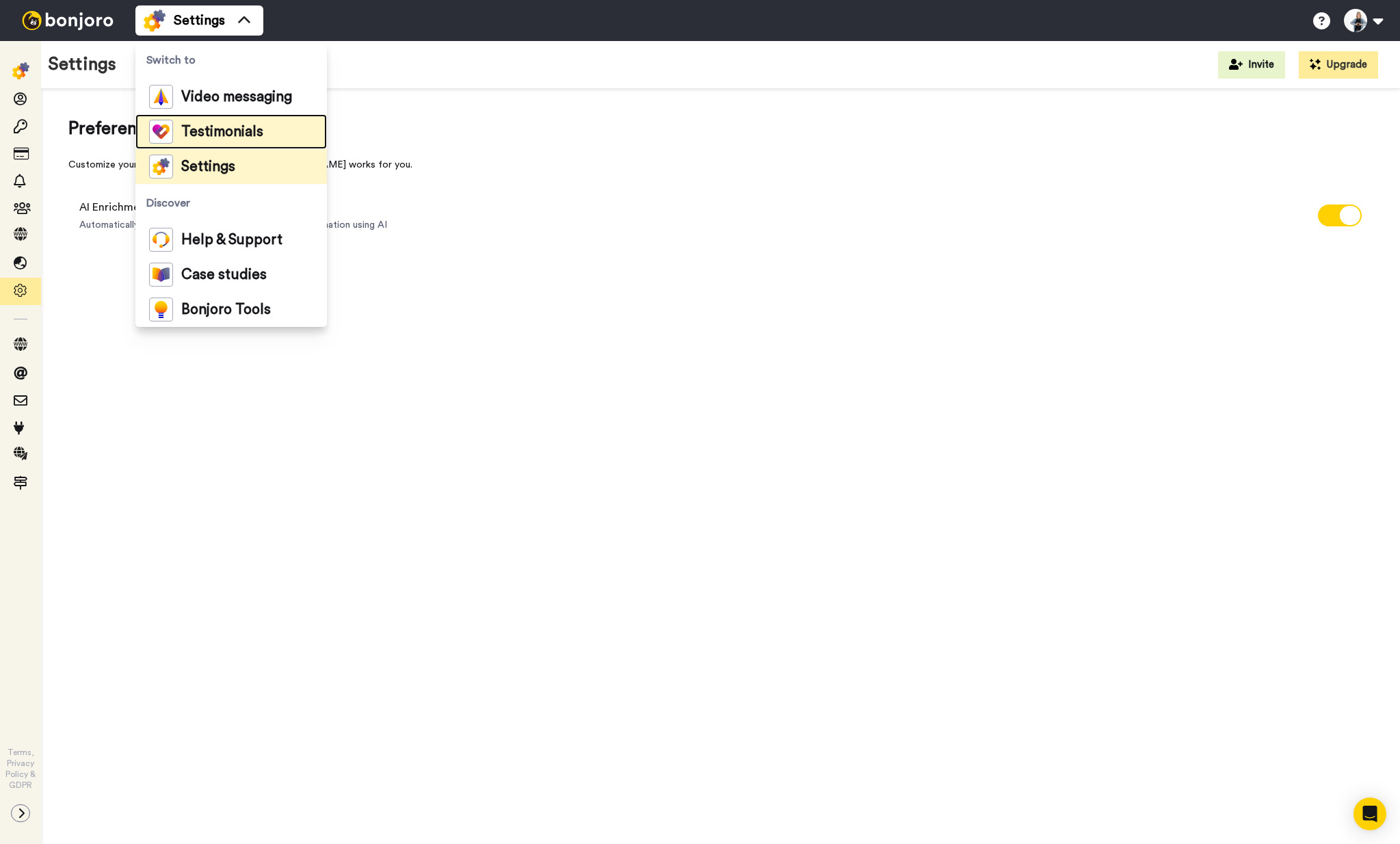
click at [234, 121] on div "Testimonials" at bounding box center [205, 131] width 114 height 24
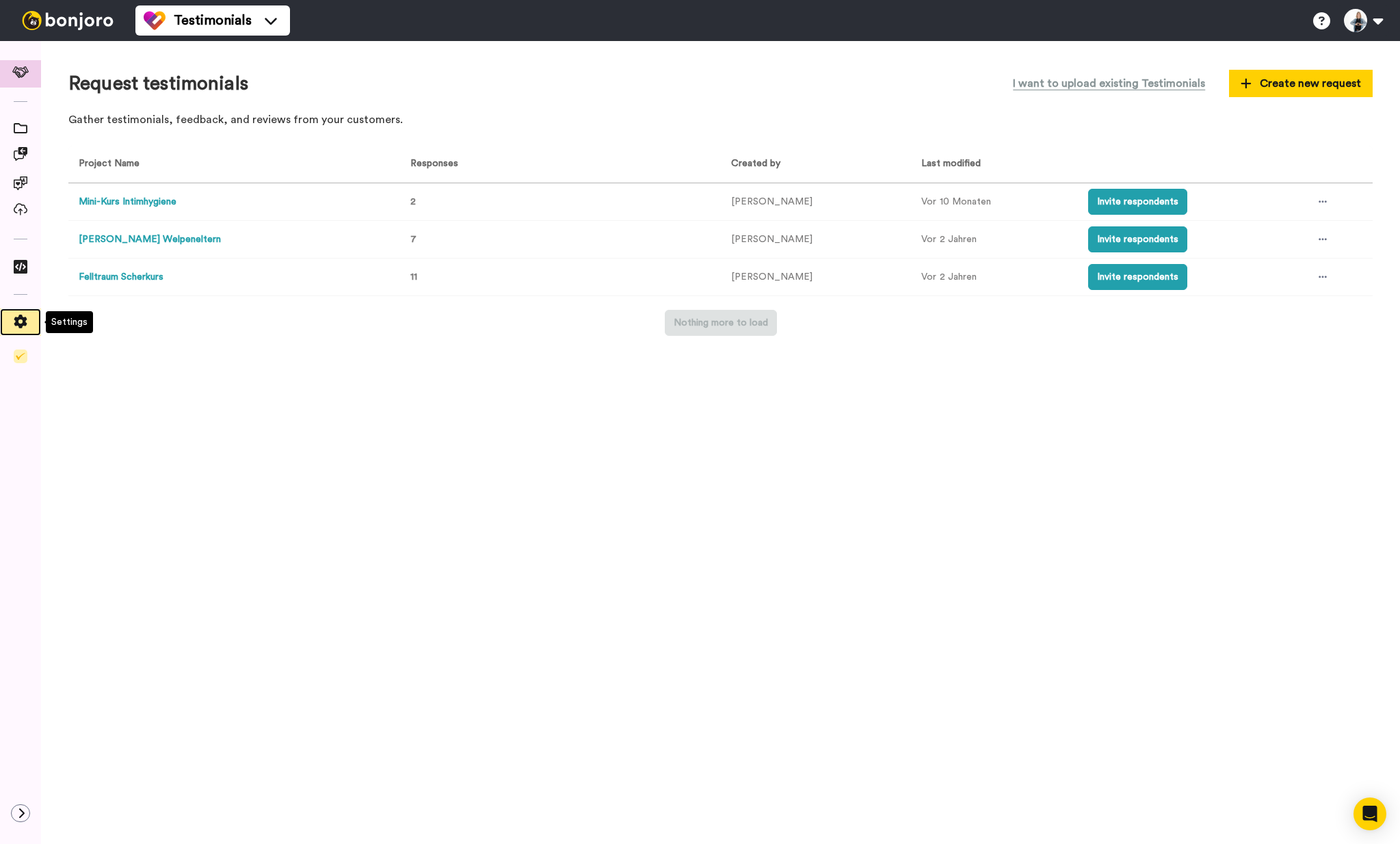
click at [18, 325] on icon at bounding box center [21, 321] width 13 height 14
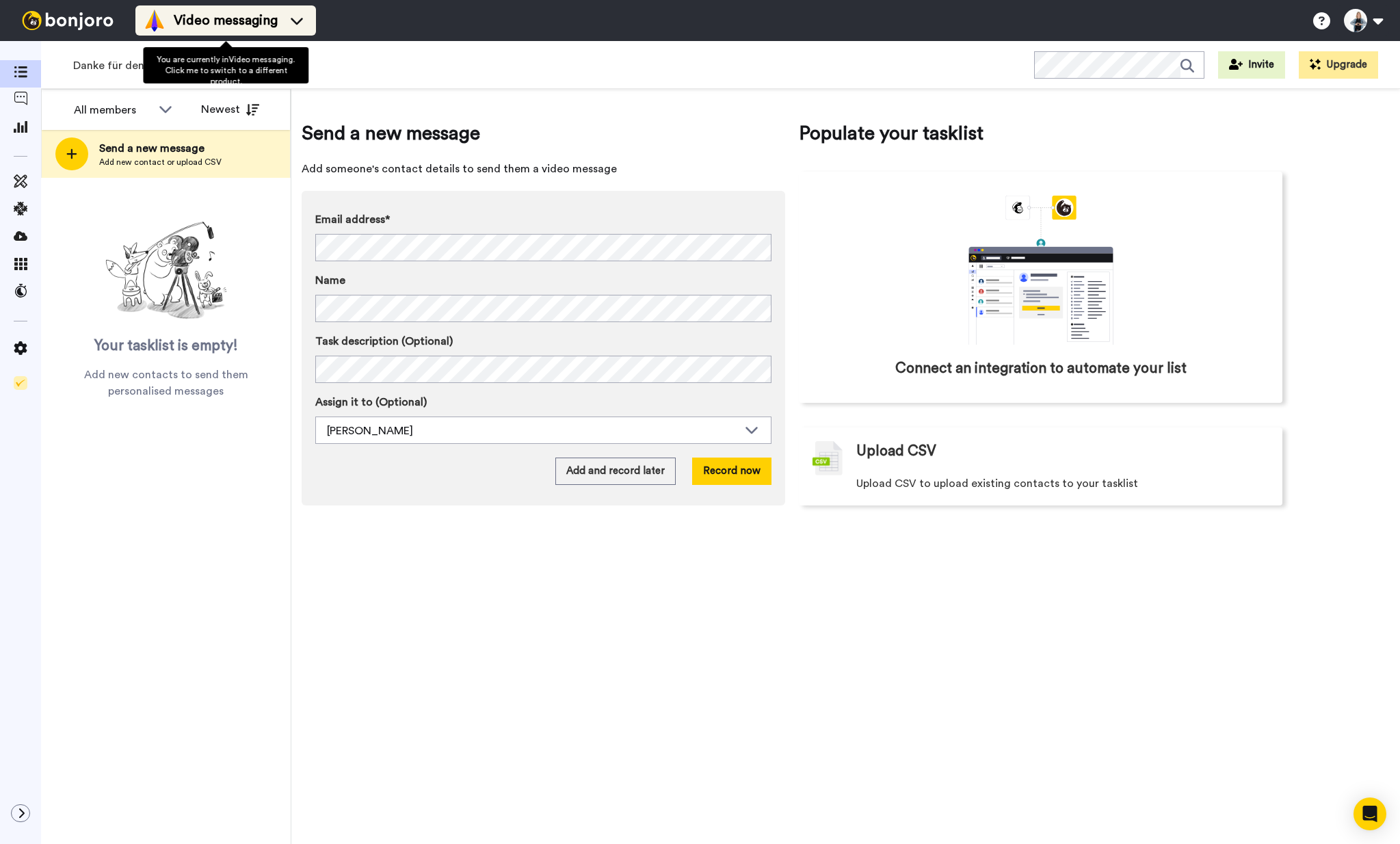
click at [240, 8] on li "Video messaging" at bounding box center [225, 21] width 181 height 30
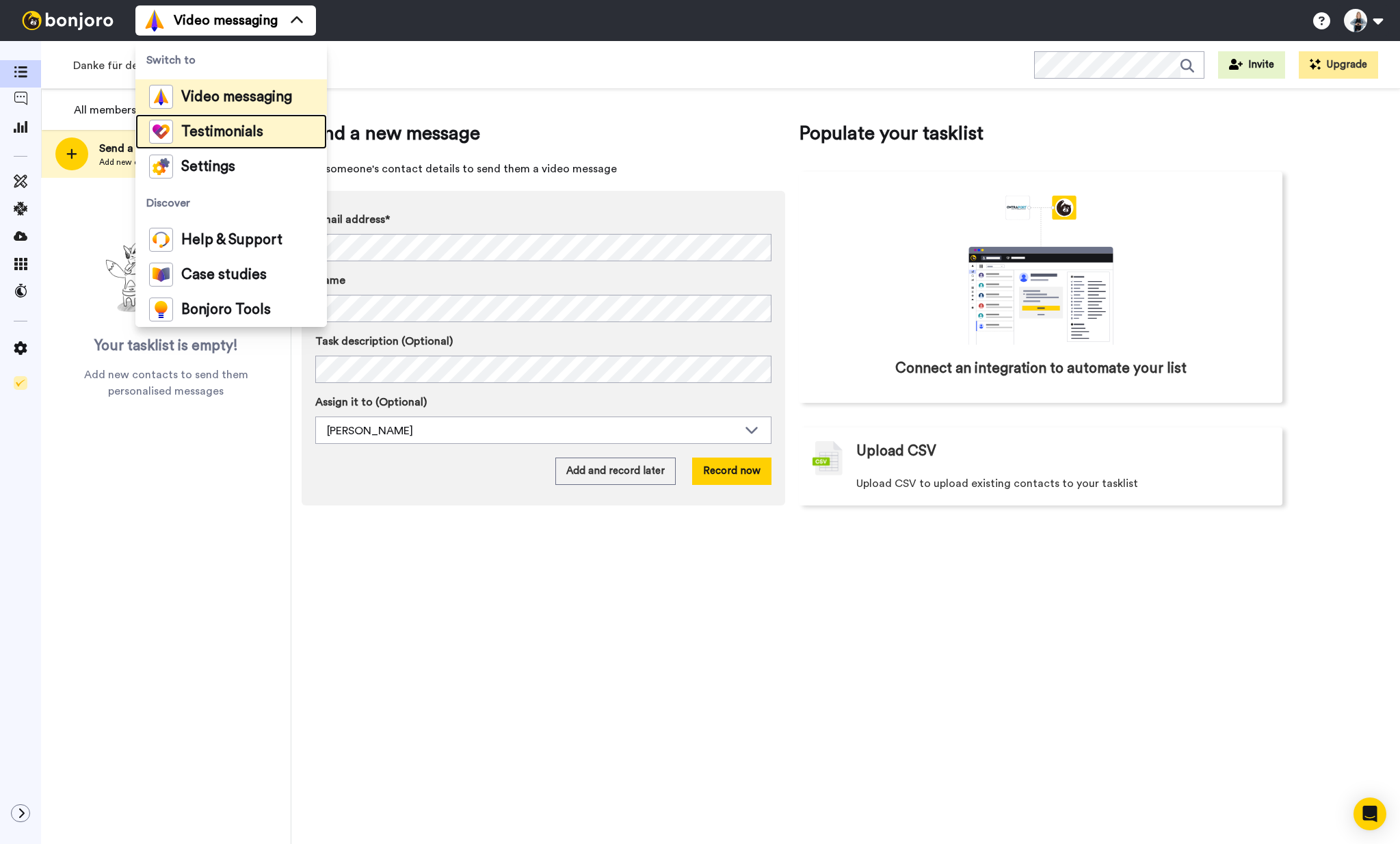
click at [210, 128] on span "Testimonials" at bounding box center [222, 131] width 82 height 14
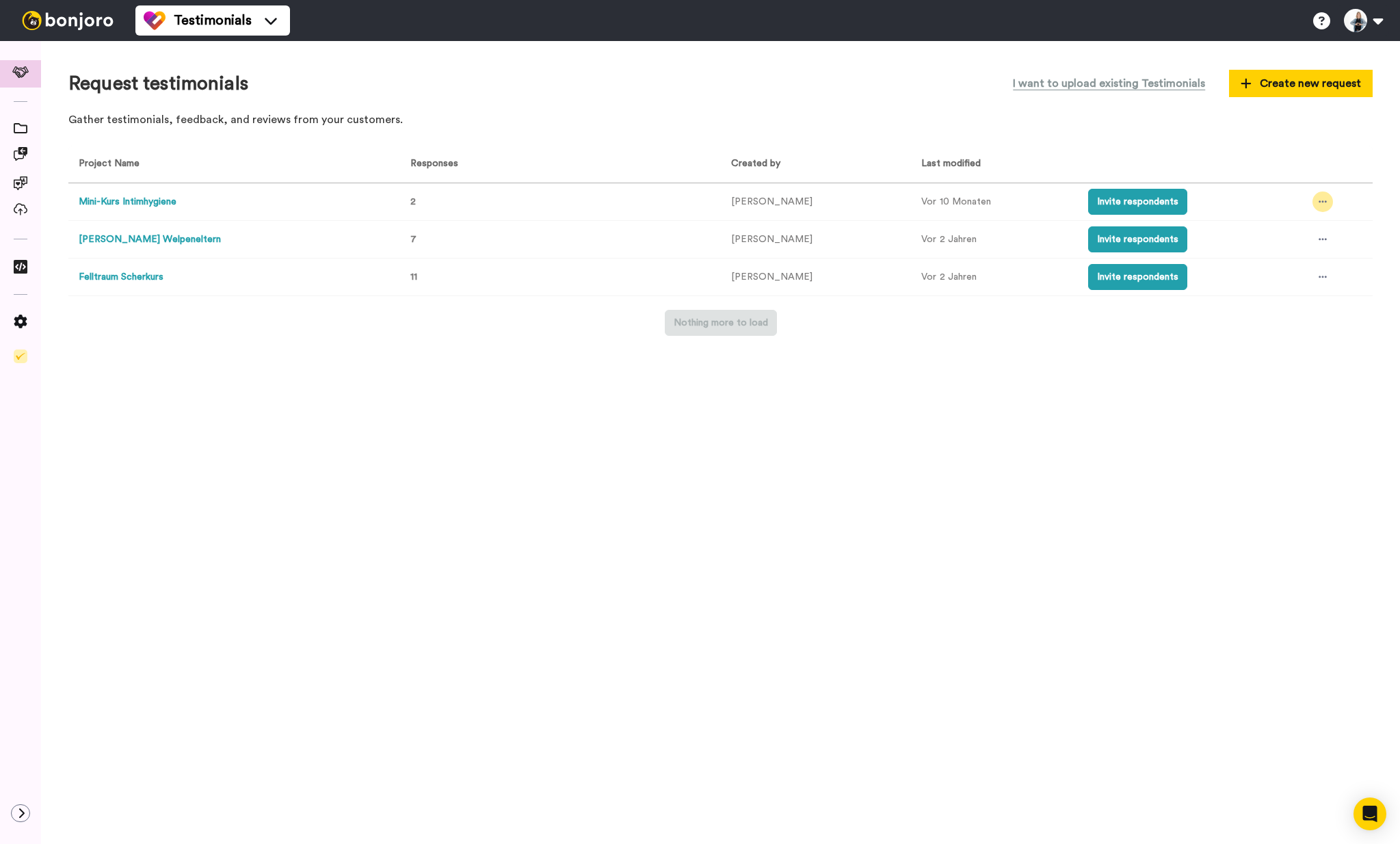
click at [1324, 200] on icon at bounding box center [1322, 201] width 8 height 10
click at [1295, 229] on span "See all responses" at bounding box center [1306, 229] width 76 height 10
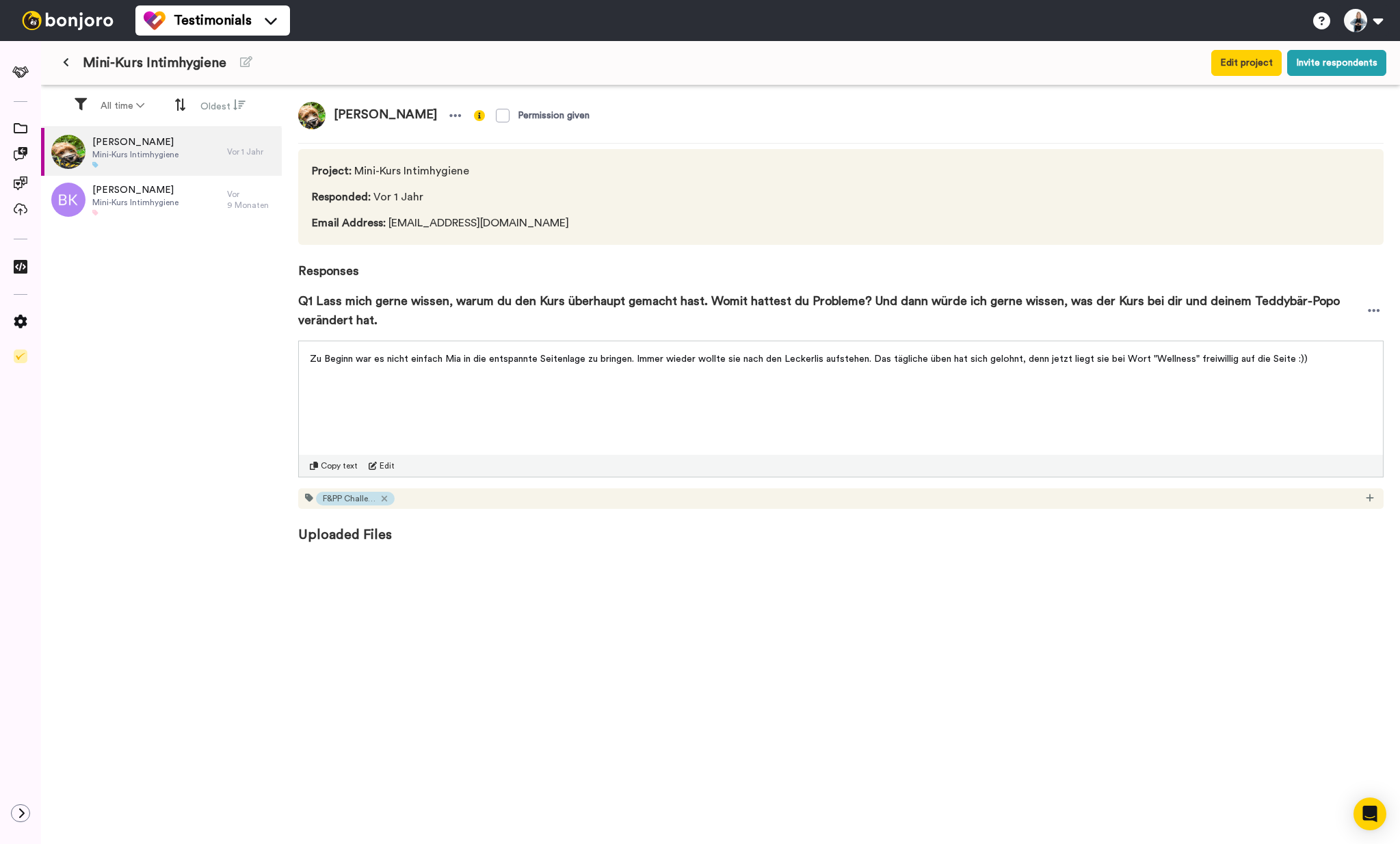
click at [65, 62] on icon at bounding box center [66, 62] width 6 height 10
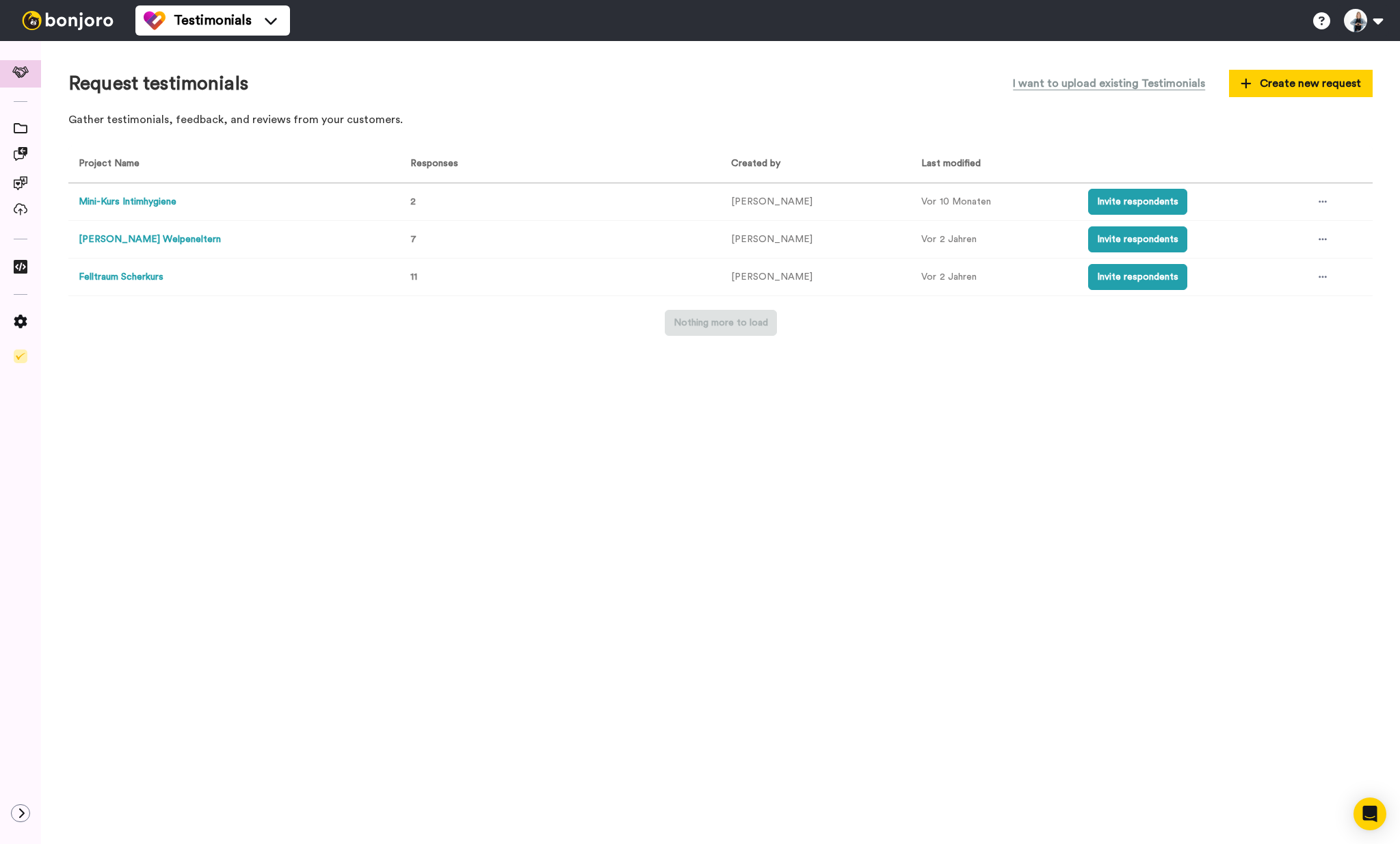
click at [72, 30] on div at bounding box center [68, 21] width 135 height 41
click at [74, 27] on img at bounding box center [68, 21] width 103 height 19
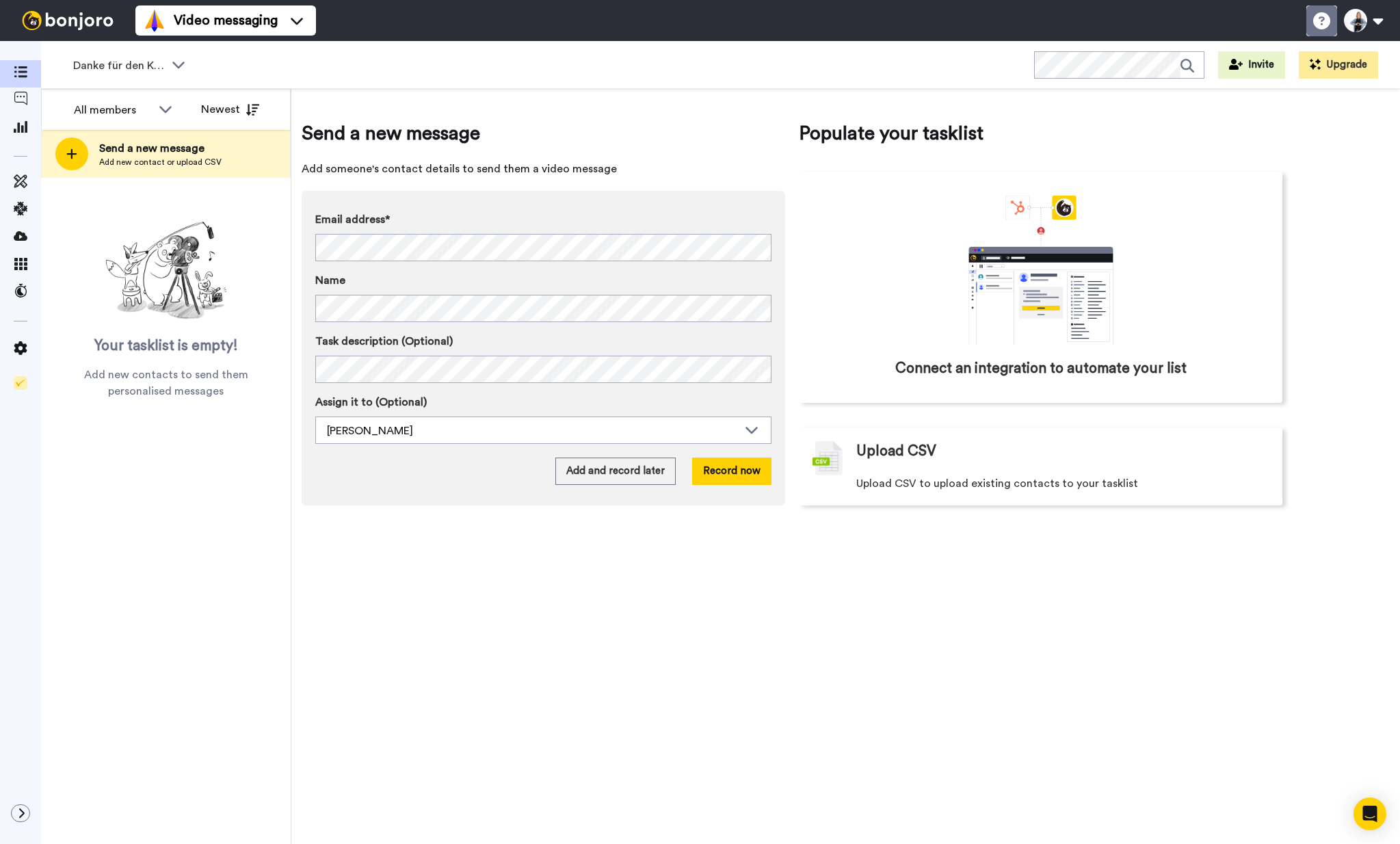
click at [1323, 21] on icon at bounding box center [1321, 20] width 17 height 17
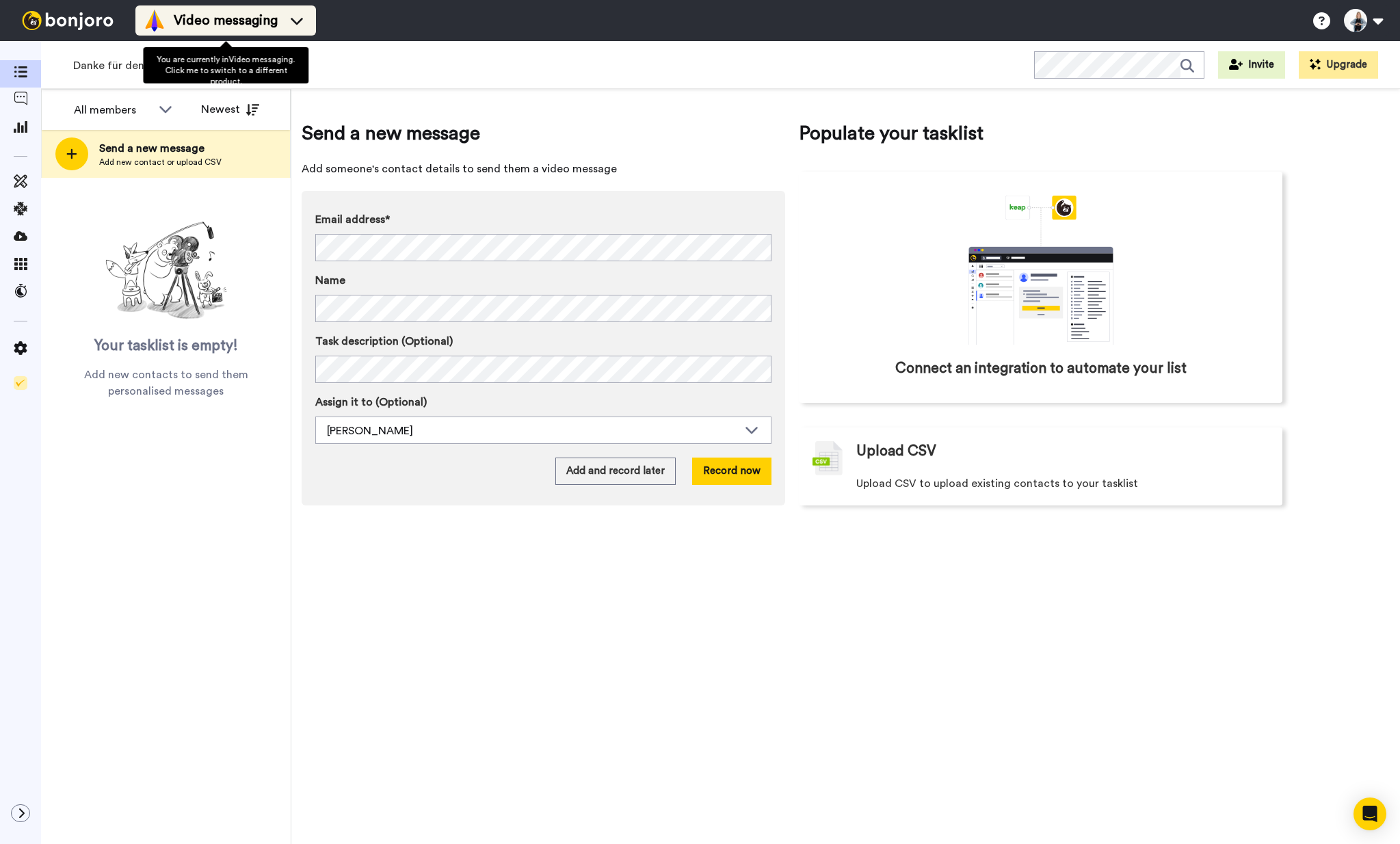
click at [297, 28] on div "Video messaging" at bounding box center [225, 20] width 164 height 21
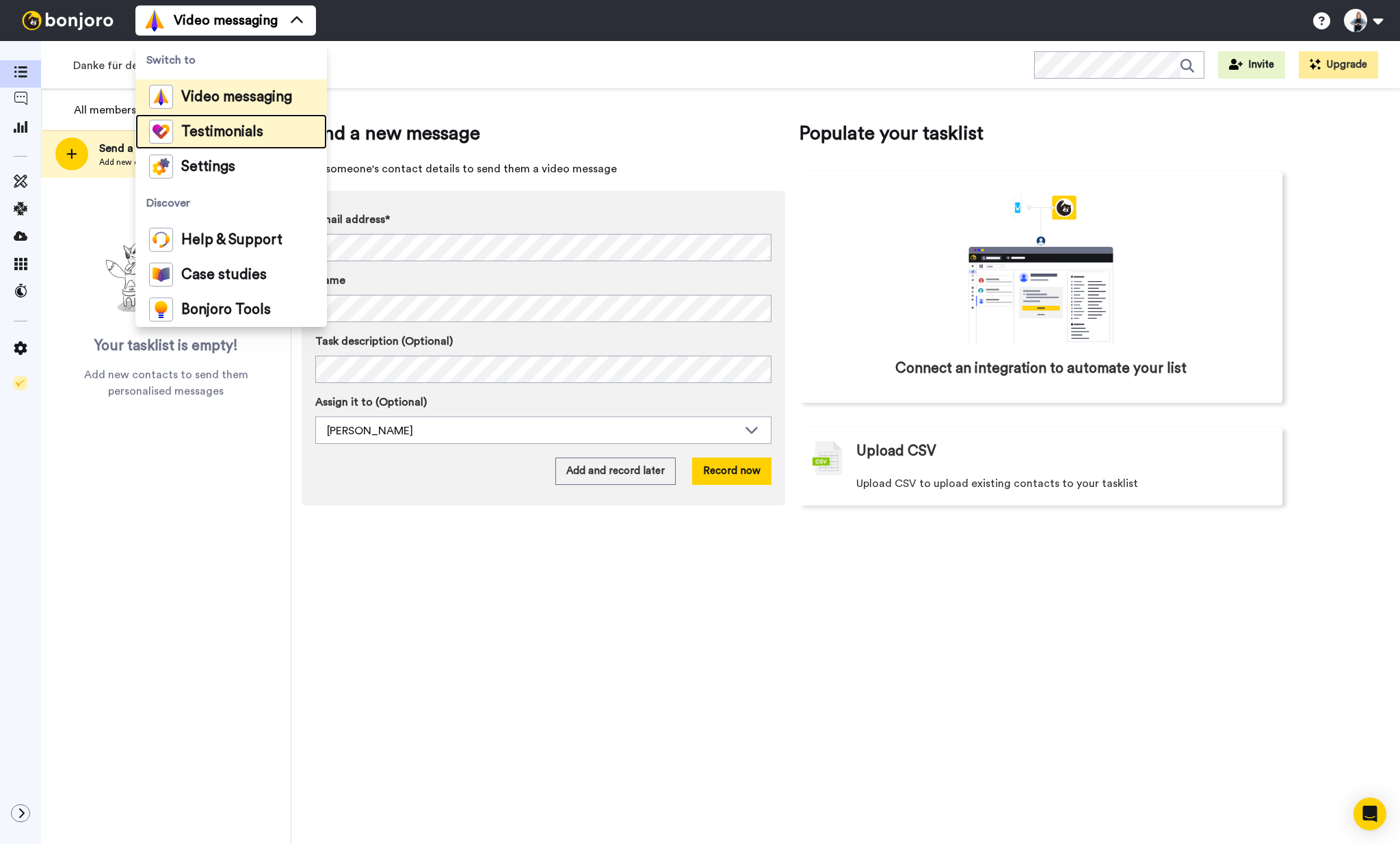
click at [264, 129] on li "Testimonials" at bounding box center [231, 131] width 191 height 35
